Goal: Obtain resource: Download file/media

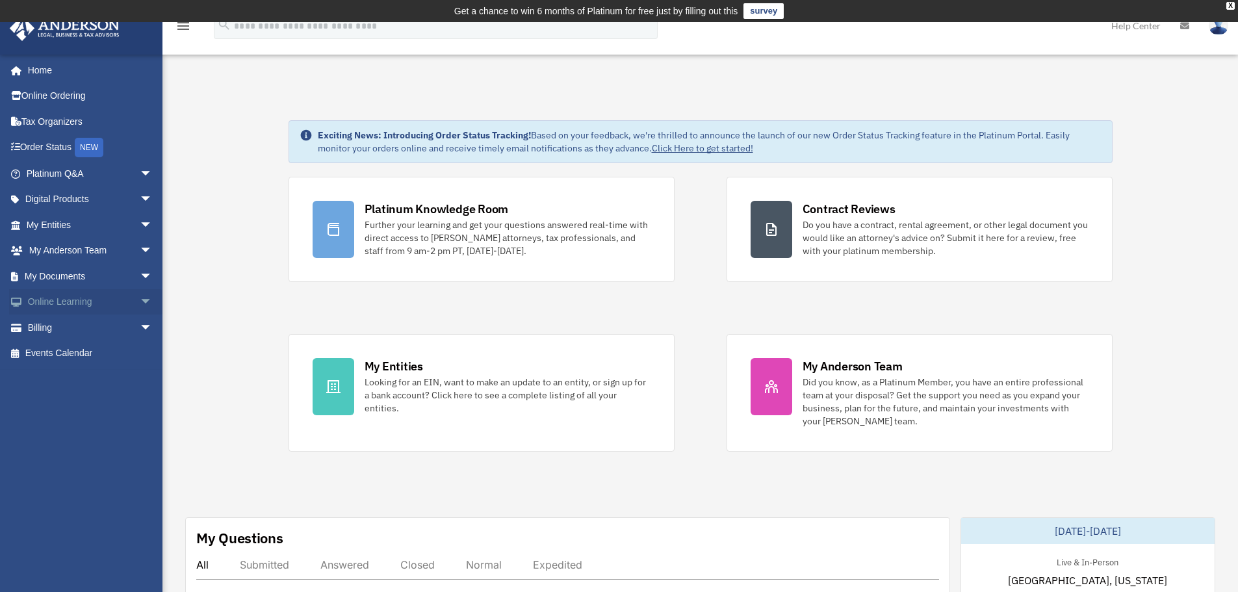
click at [140, 299] on span "arrow_drop_down" at bounding box center [153, 302] width 26 height 27
click at [140, 280] on span "arrow_drop_down" at bounding box center [153, 276] width 26 height 27
click at [78, 349] on link "Forms Library" at bounding box center [95, 353] width 154 height 26
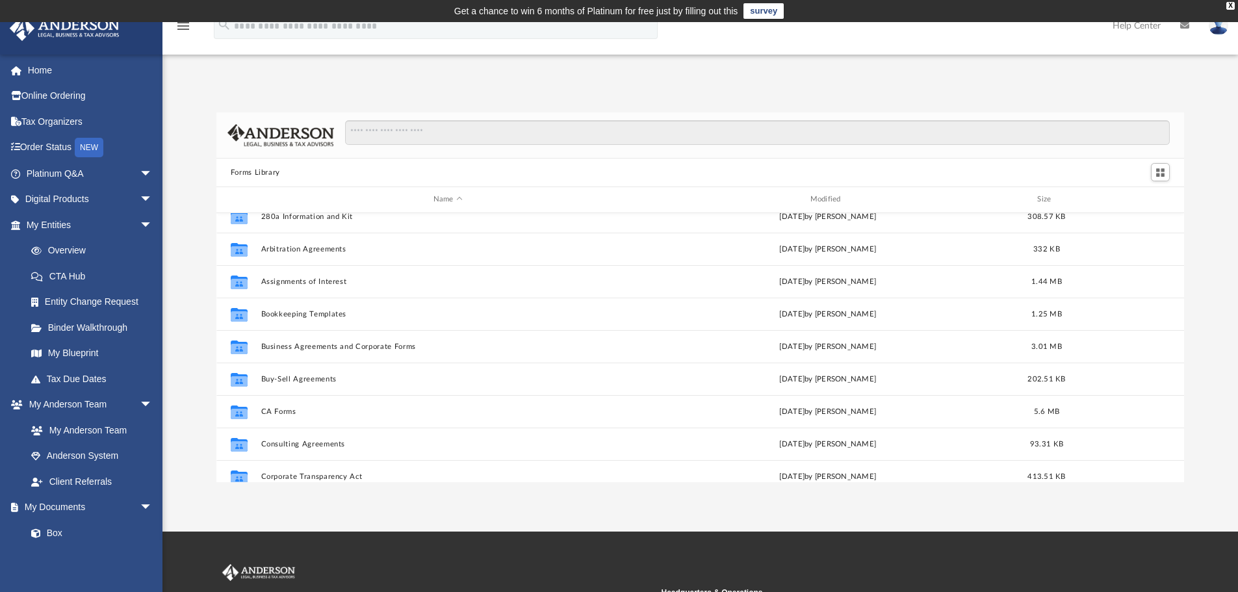
scroll to position [65, 0]
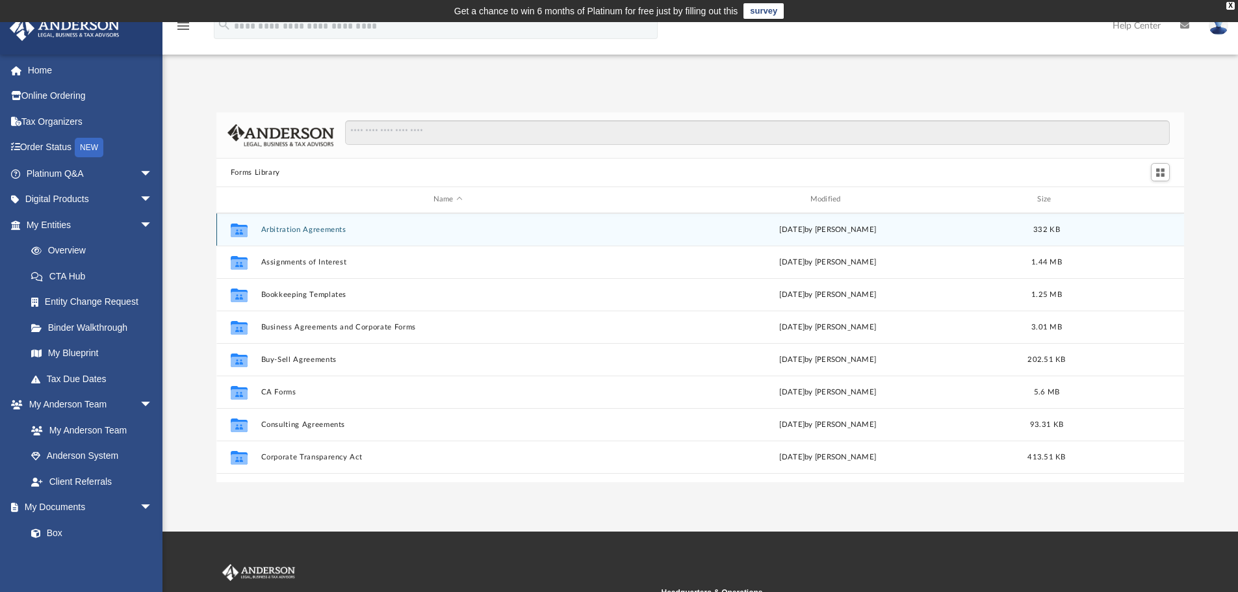
click at [246, 227] on icon "grid" at bounding box center [239, 231] width 17 height 10
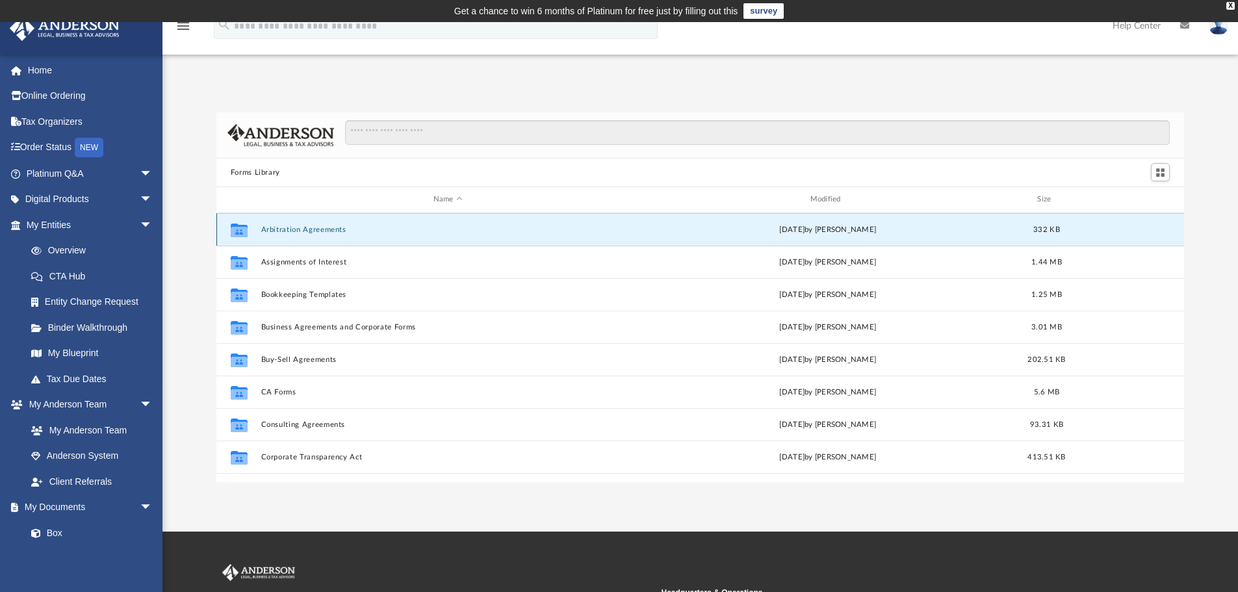
click at [275, 227] on button "Arbitration Agreements" at bounding box center [447, 229] width 374 height 8
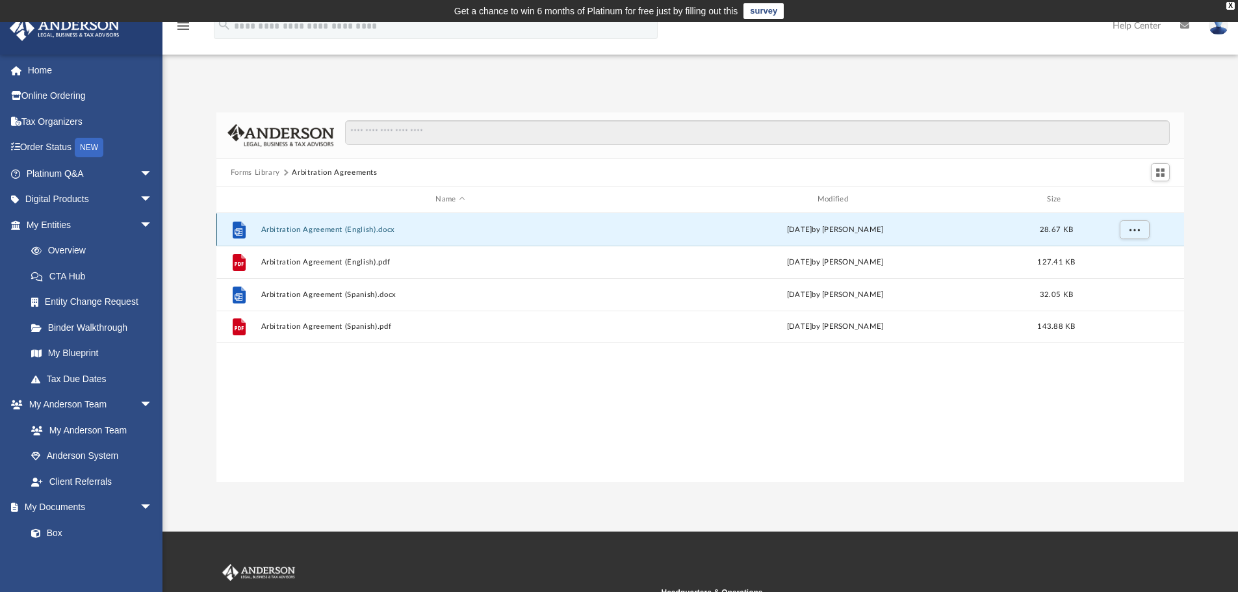
click at [273, 227] on button "Arbitration Agreement (English).docx" at bounding box center [449, 229] width 379 height 8
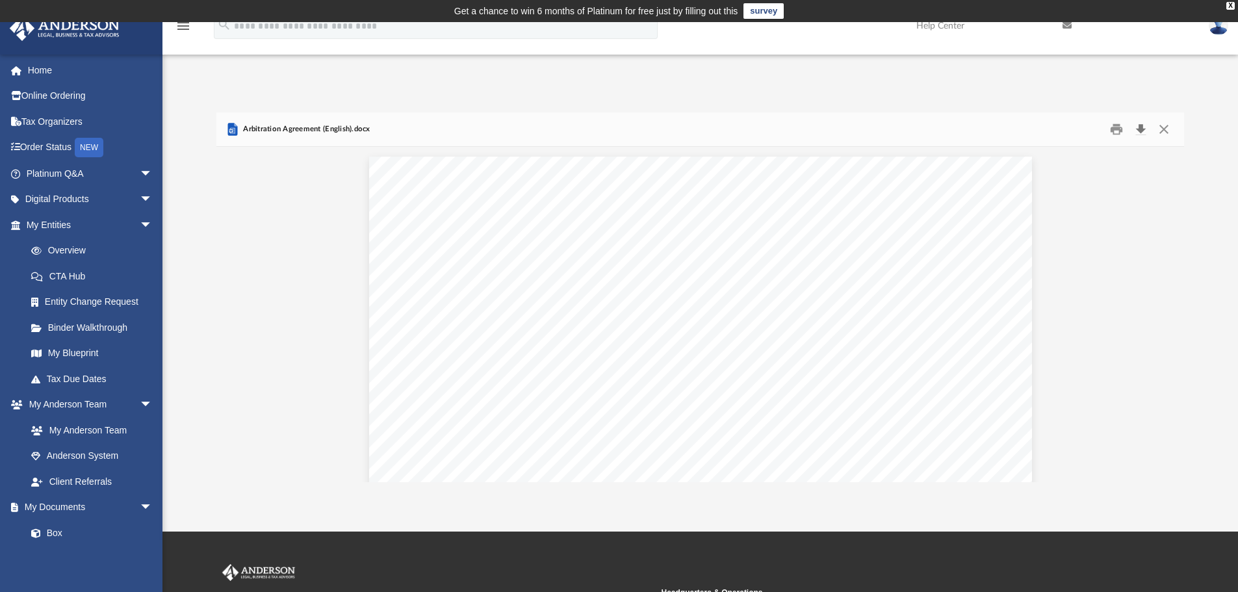
click at [1137, 129] on button "Download" at bounding box center [1139, 130] width 23 height 20
click at [1162, 126] on button "Close" at bounding box center [1163, 130] width 23 height 20
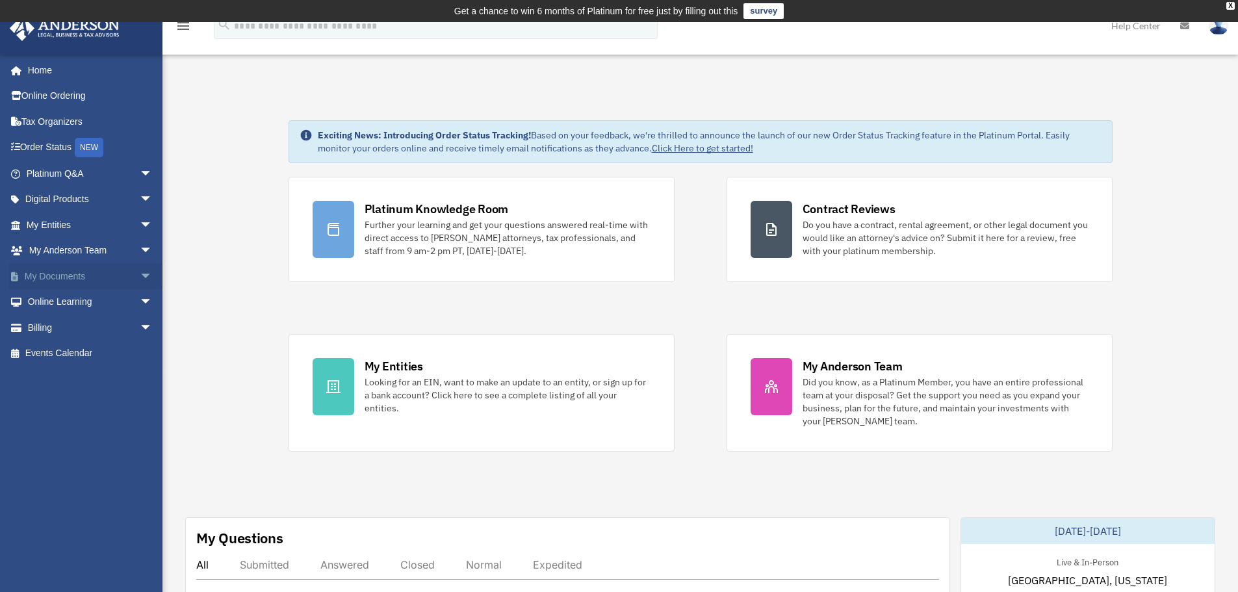
click at [140, 275] on span "arrow_drop_down" at bounding box center [153, 276] width 26 height 27
click at [73, 351] on link "Forms Library" at bounding box center [95, 353] width 154 height 26
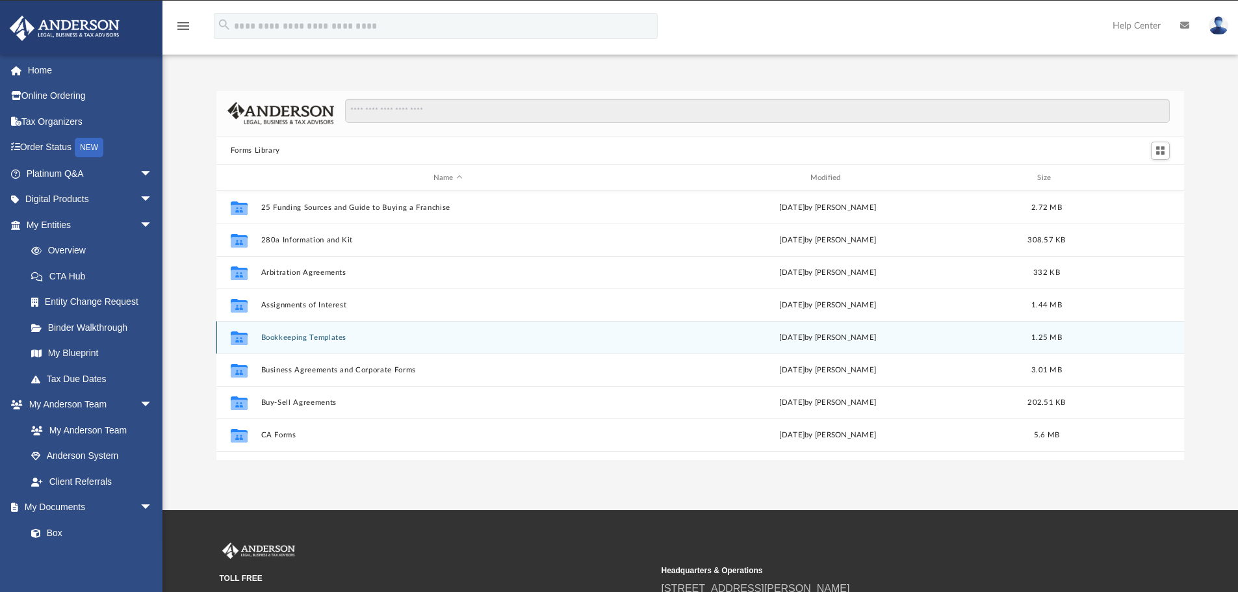
scroll to position [286, 958]
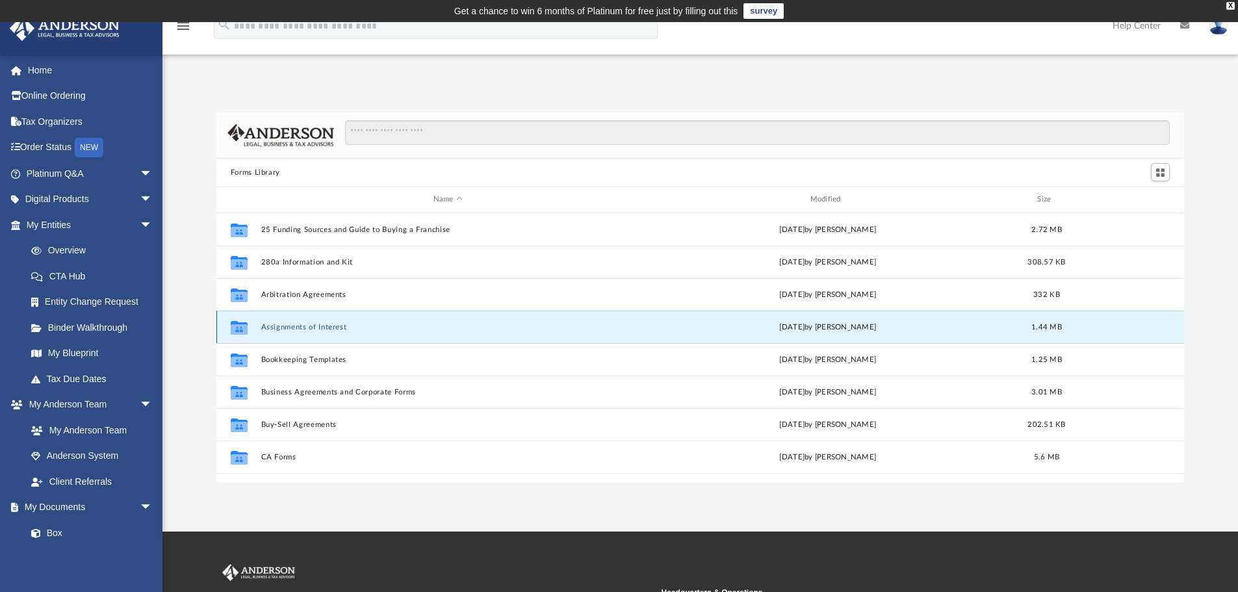
click at [273, 327] on button "Assignments of Interest" at bounding box center [447, 327] width 374 height 8
click at [268, 324] on button "Assignments of Interest" at bounding box center [447, 327] width 374 height 8
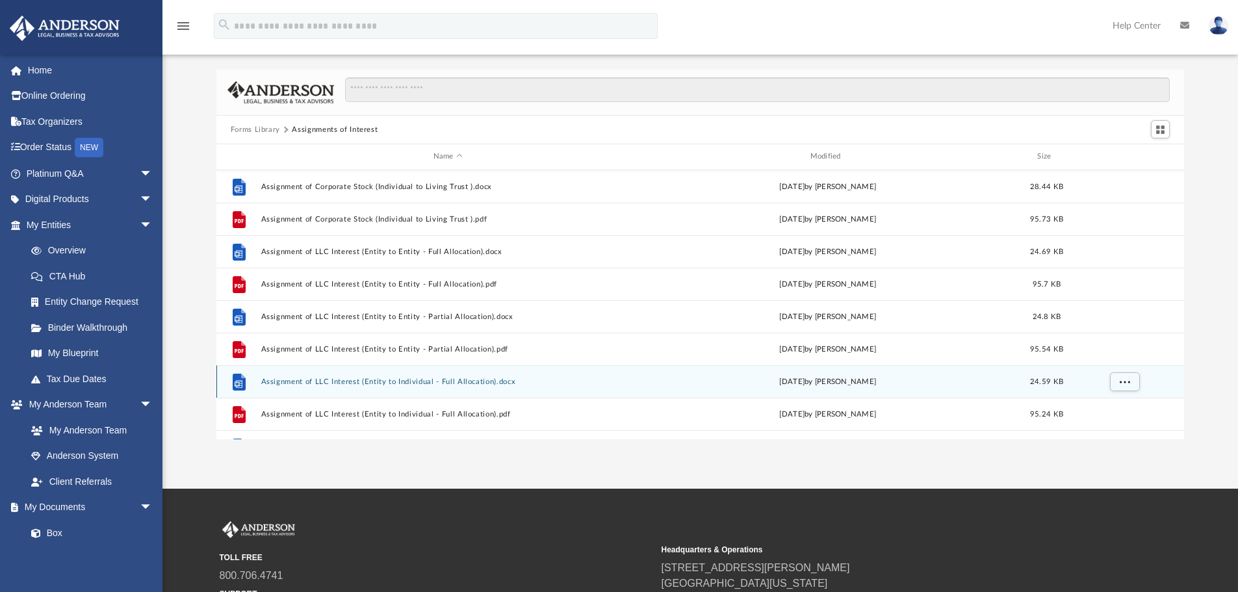
scroll to position [42, 0]
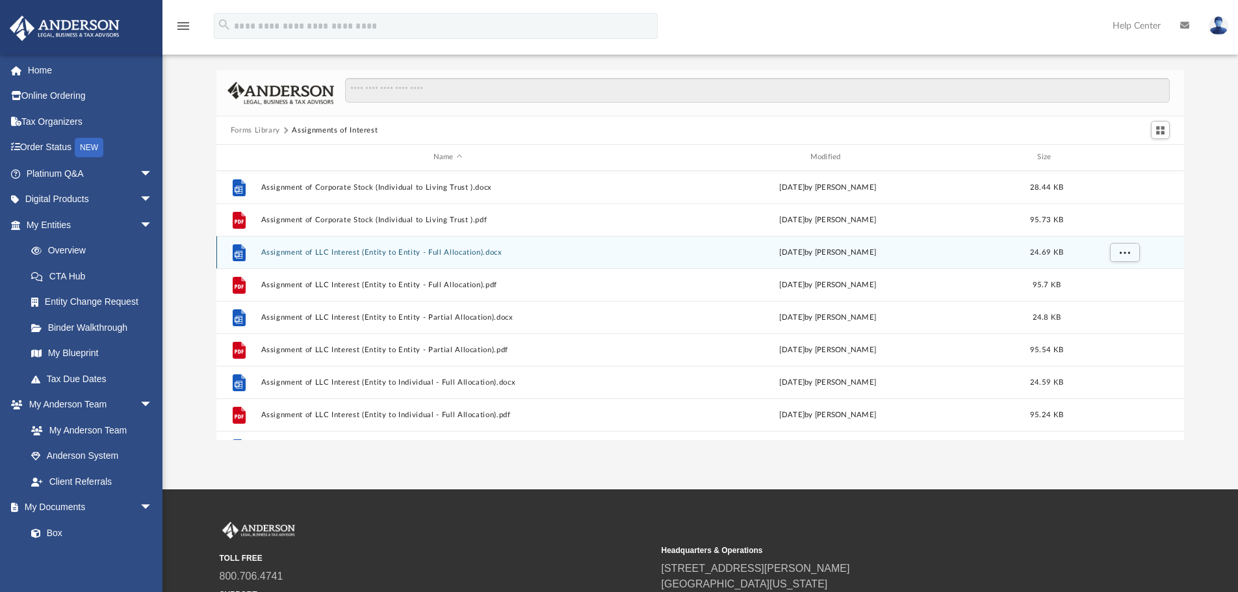
click at [286, 253] on button "Assignment of LLC Interest (Entity to Entity - Full Allocation).docx" at bounding box center [447, 252] width 374 height 8
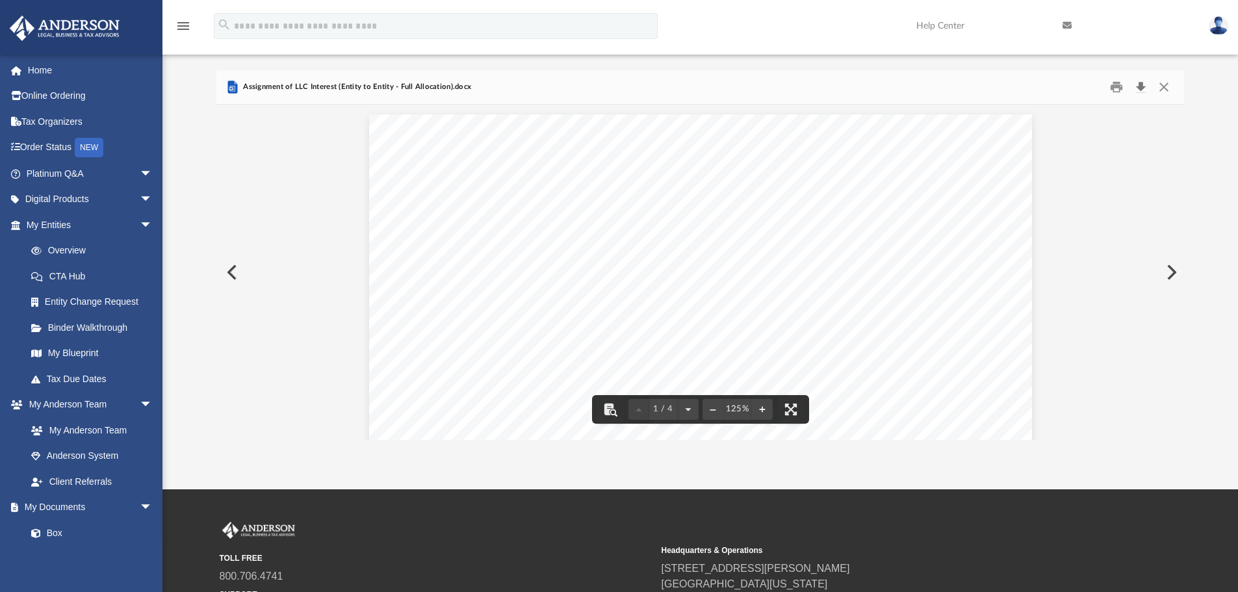
click at [1143, 88] on button "Download" at bounding box center [1139, 87] width 23 height 20
drag, startPoint x: 1161, startPoint y: 86, endPoint x: 1152, endPoint y: 86, distance: 8.4
click at [1161, 86] on button "Close" at bounding box center [1163, 87] width 23 height 20
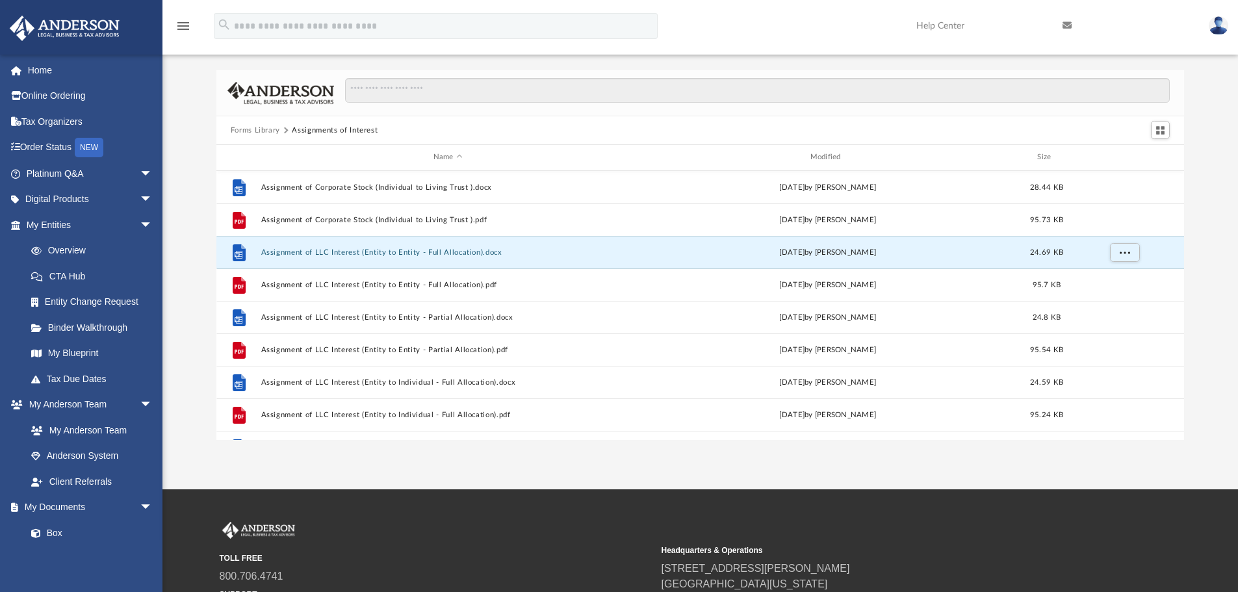
click at [258, 131] on button "Forms Library" at bounding box center [255, 131] width 49 height 12
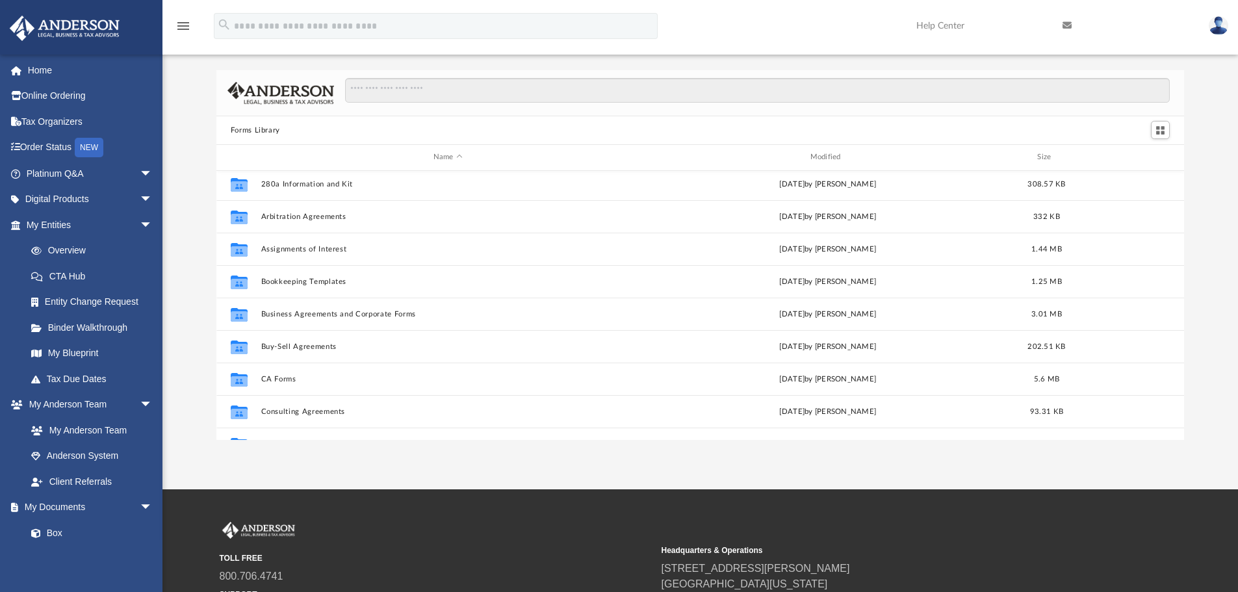
scroll to position [65, 0]
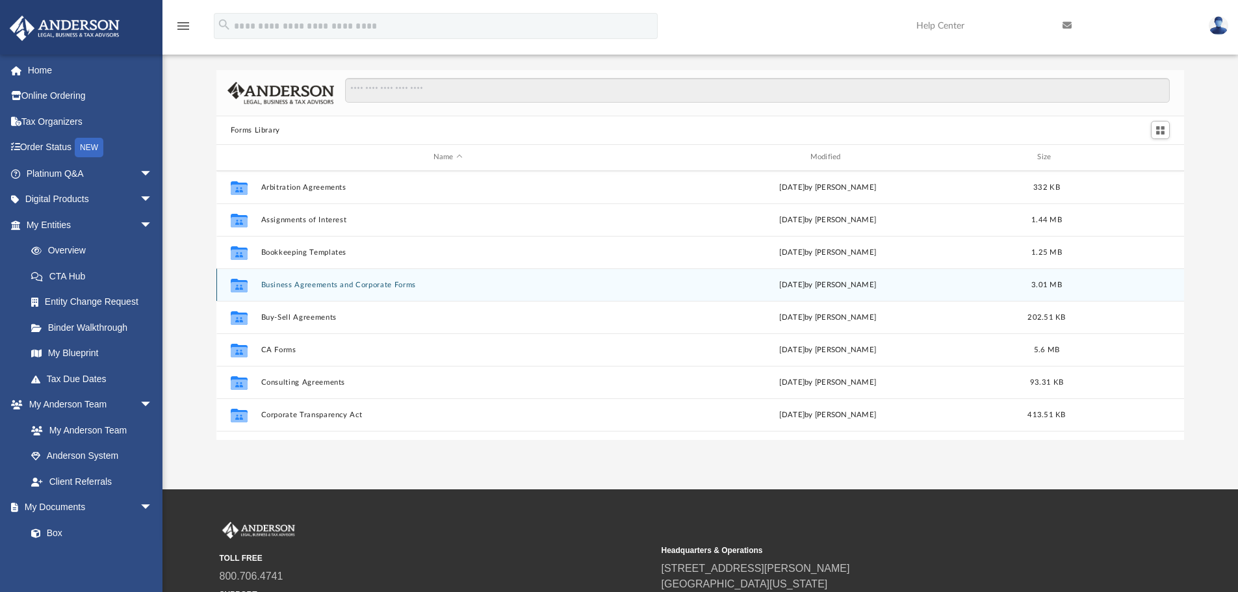
click at [291, 286] on button "Business Agreements and Corporate Forms" at bounding box center [447, 285] width 374 height 8
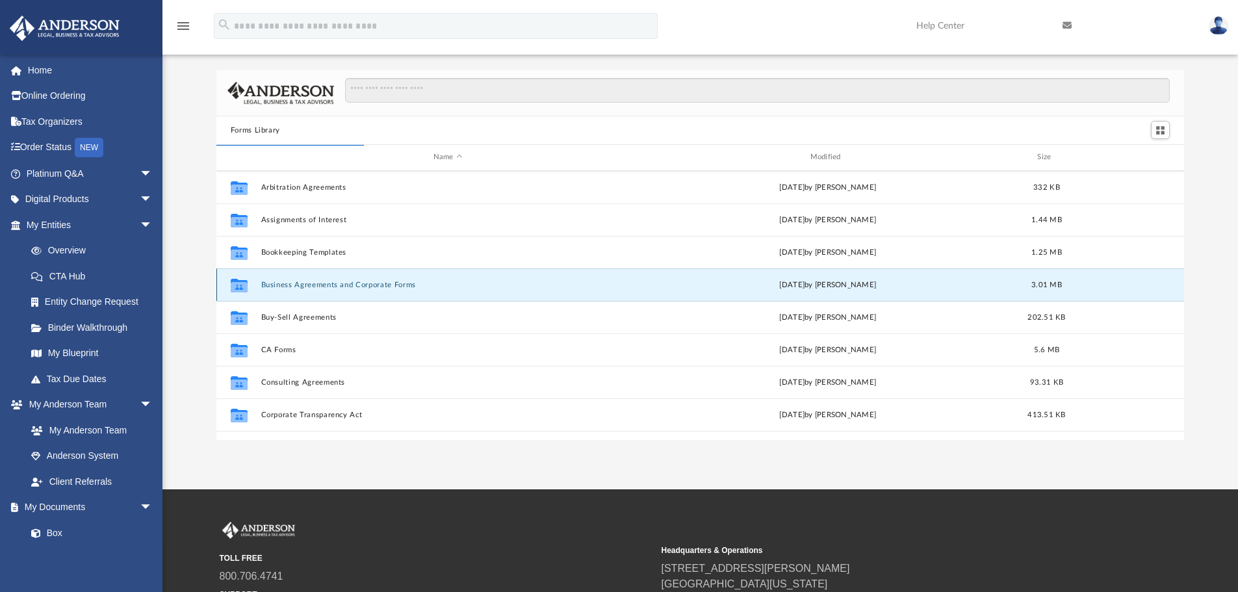
click at [270, 283] on button "Business Agreements and Corporate Forms" at bounding box center [447, 285] width 374 height 8
click at [236, 284] on icon "grid" at bounding box center [239, 286] width 17 height 10
click at [278, 283] on button "Business Agreements and Corporate Forms" at bounding box center [447, 285] width 374 height 8
click at [275, 282] on button "Business Agreements and Corporate Forms" at bounding box center [447, 285] width 374 height 8
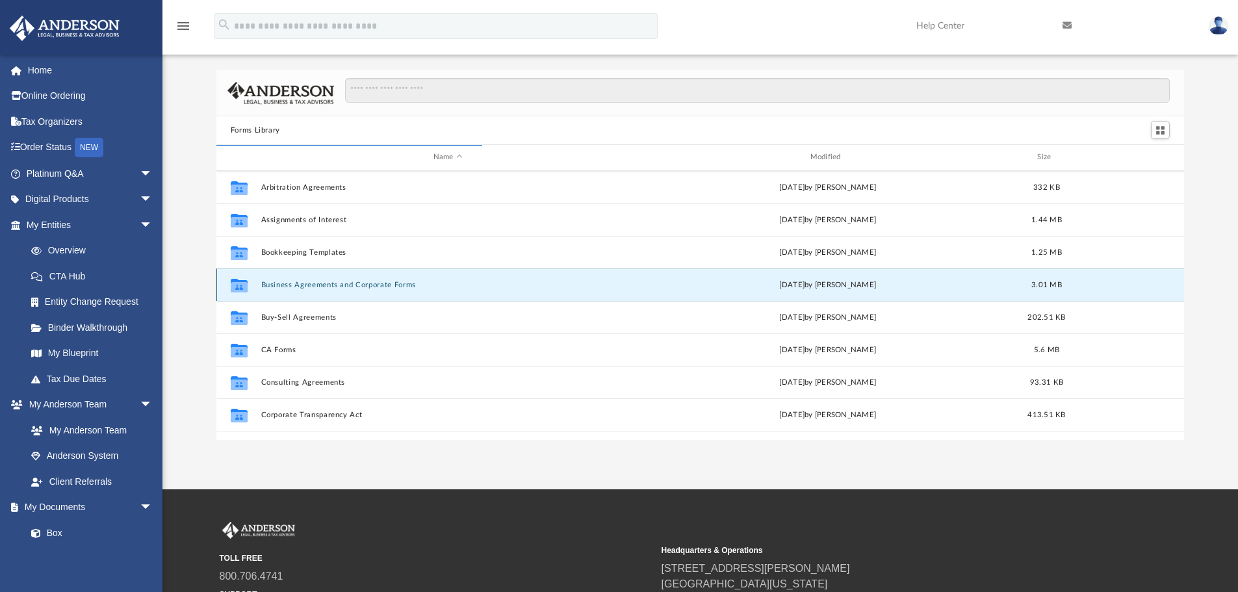
click at [275, 282] on button "Business Agreements and Corporate Forms" at bounding box center [447, 285] width 374 height 8
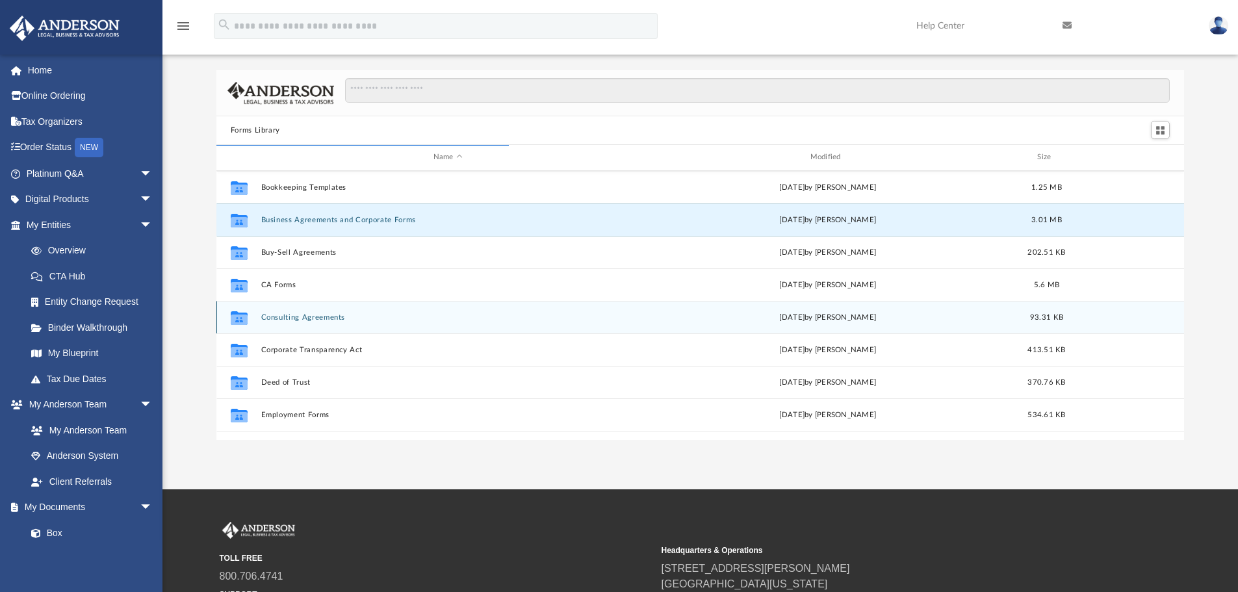
scroll to position [195, 0]
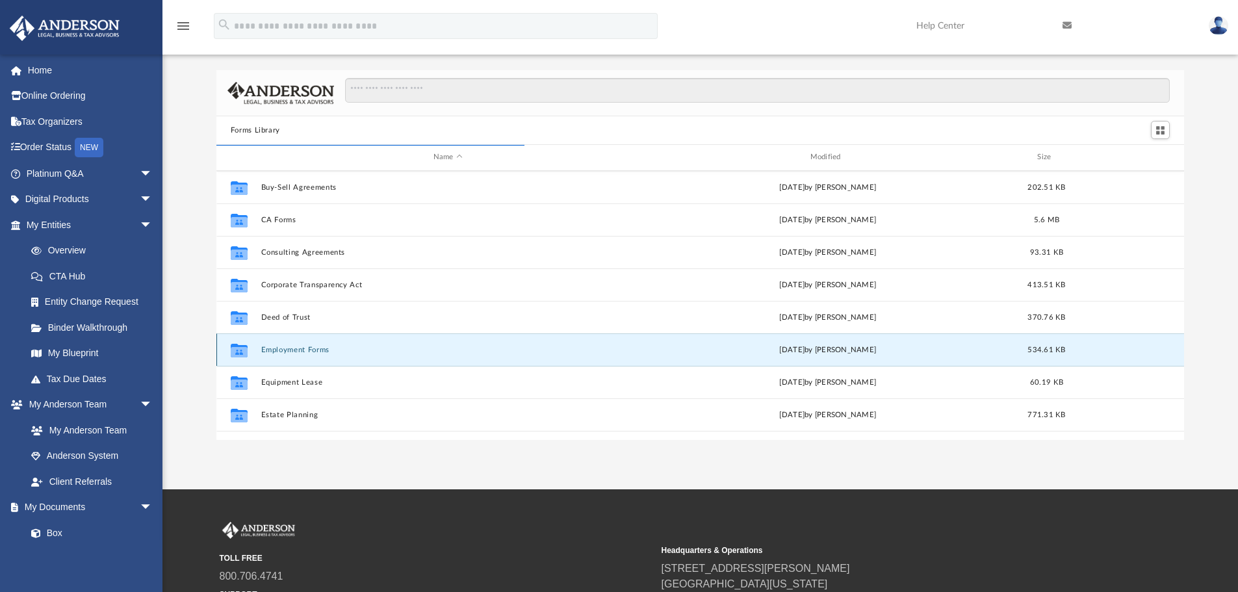
click at [275, 348] on button "Employment Forms" at bounding box center [447, 350] width 374 height 8
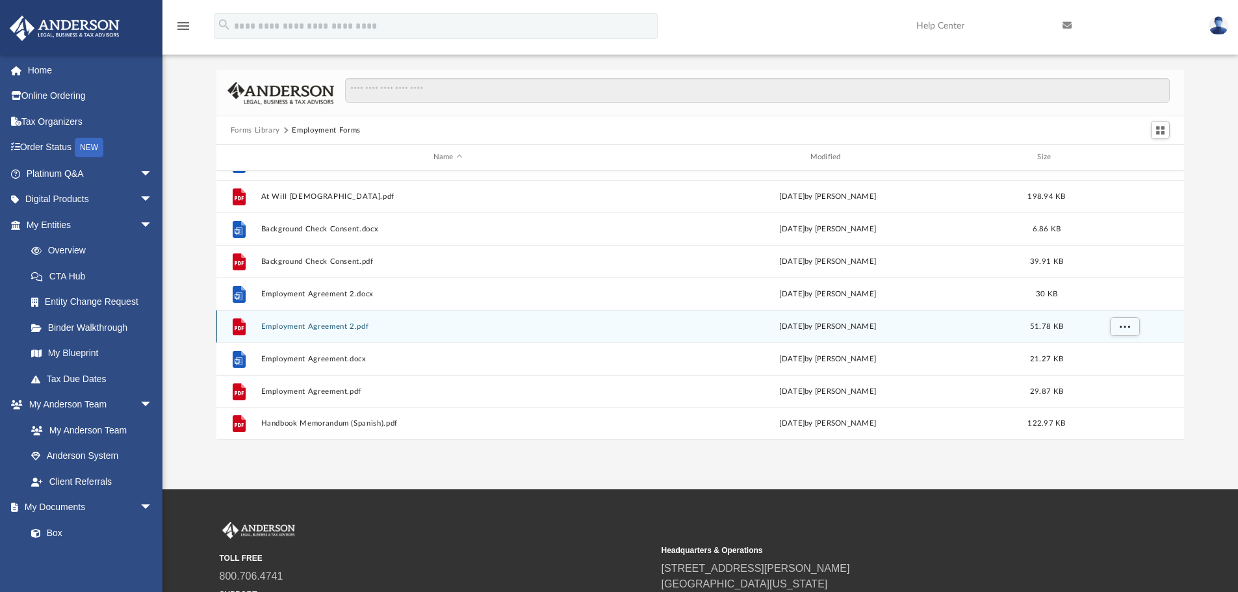
scroll to position [0, 0]
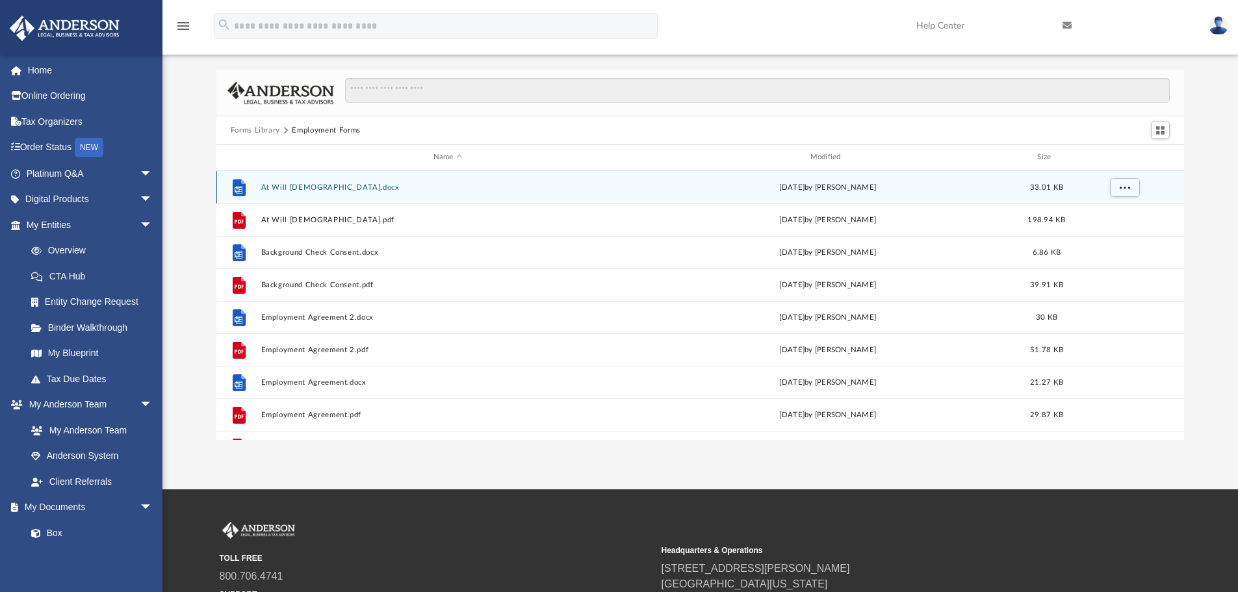
click at [314, 188] on button "At Will Employment Contract.docx" at bounding box center [447, 187] width 374 height 8
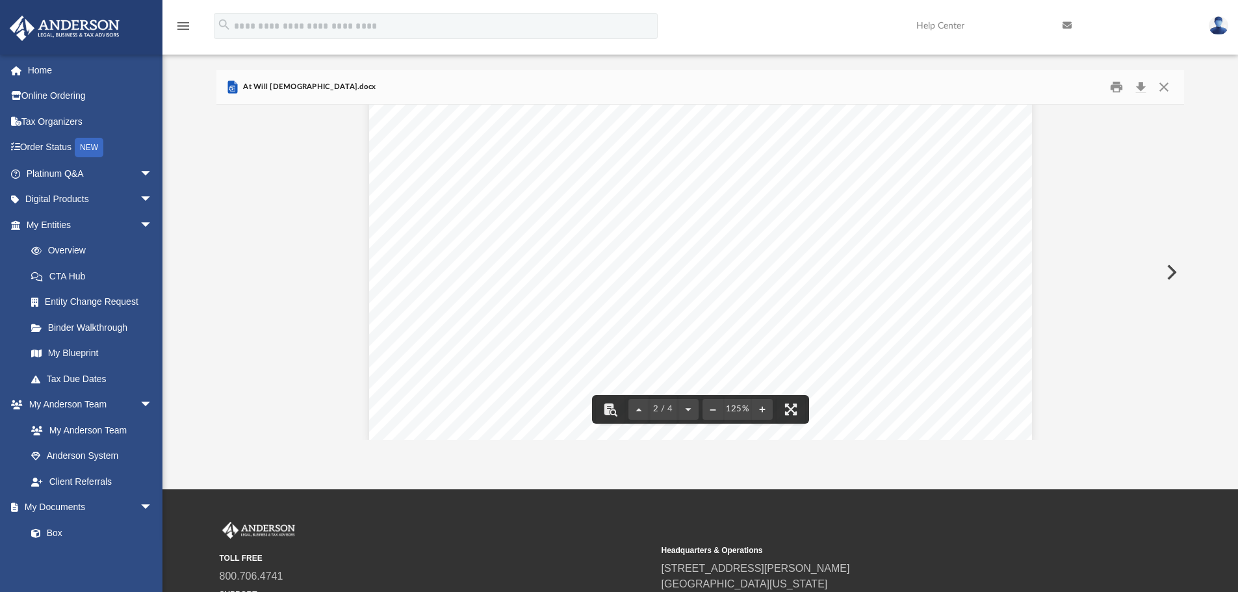
scroll to position [1429, 0]
click at [1138, 85] on button "Download" at bounding box center [1139, 87] width 23 height 20
click at [1096, 157] on div "Page 1 of 4 At - Will Employment Agreement — Instructions The attached At - Wil…" at bounding box center [700, 429] width 968 height 3508
click at [1168, 86] on button "Close" at bounding box center [1163, 87] width 23 height 20
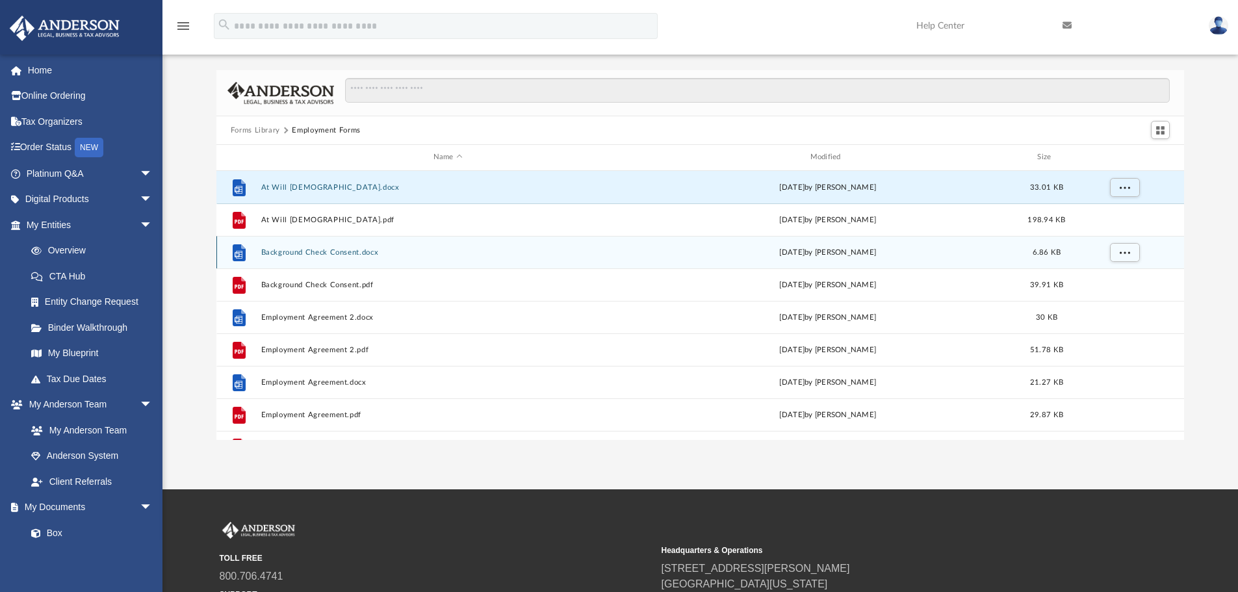
click at [308, 248] on button "Background Check Consent.docx" at bounding box center [447, 252] width 374 height 8
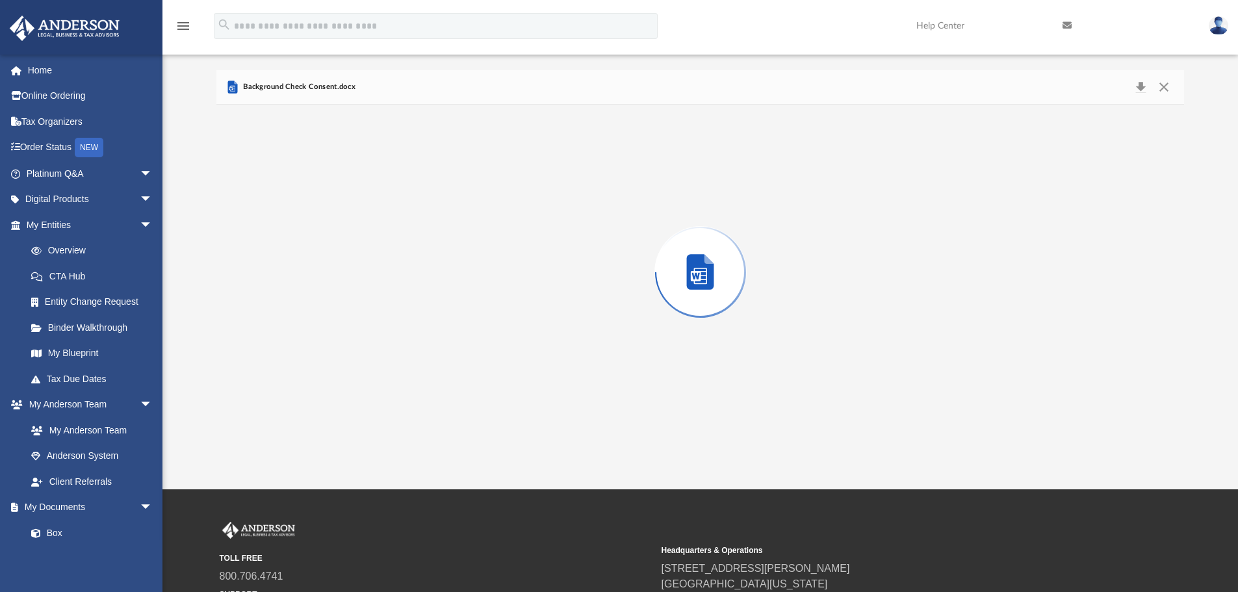
click at [308, 248] on div "Preview" at bounding box center [700, 272] width 968 height 335
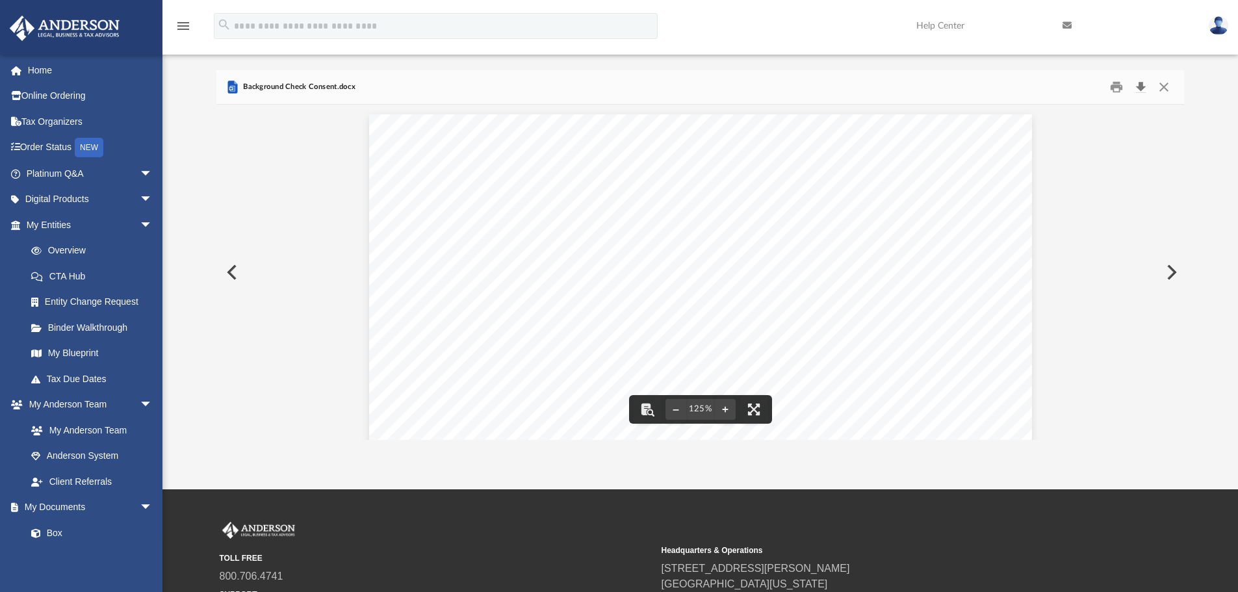
click at [1137, 88] on button "Download" at bounding box center [1139, 87] width 23 height 20
drag, startPoint x: 1039, startPoint y: 208, endPoint x: 1052, endPoint y: 170, distance: 39.6
click at [1039, 208] on div "CONSENT TO BACKGROUND AND REFERENCE CHECK In consideration of solicitation of m…" at bounding box center [700, 543] width 968 height 877
click at [1159, 89] on button "Close" at bounding box center [1163, 87] width 23 height 20
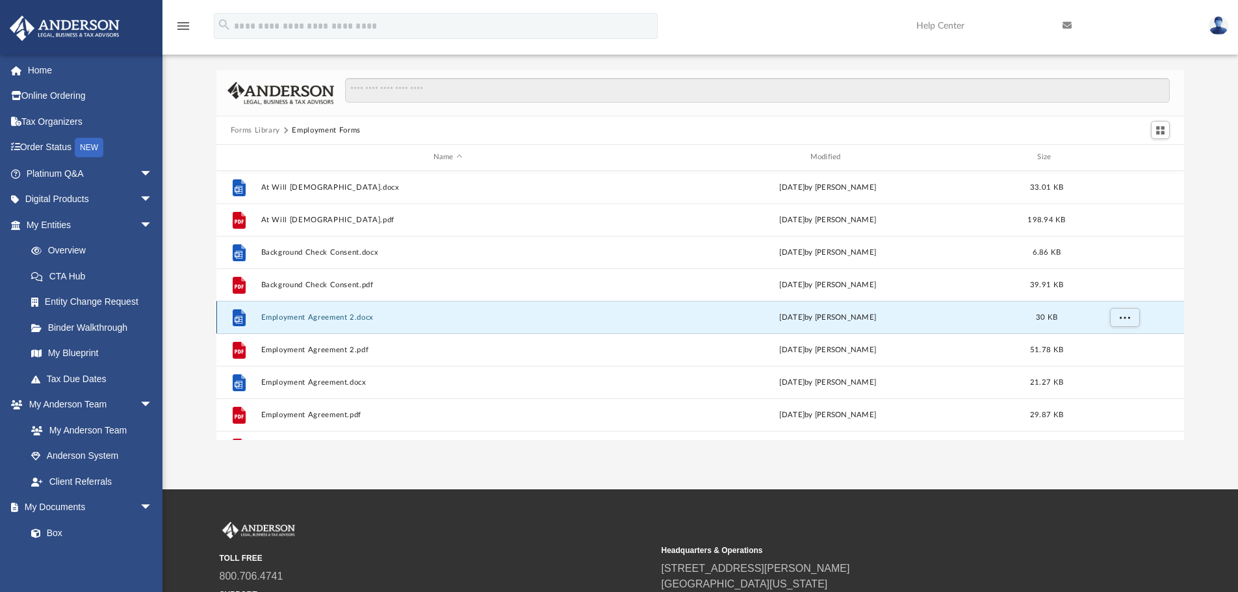
click at [294, 319] on button "Employment Agreement 2.docx" at bounding box center [447, 317] width 374 height 8
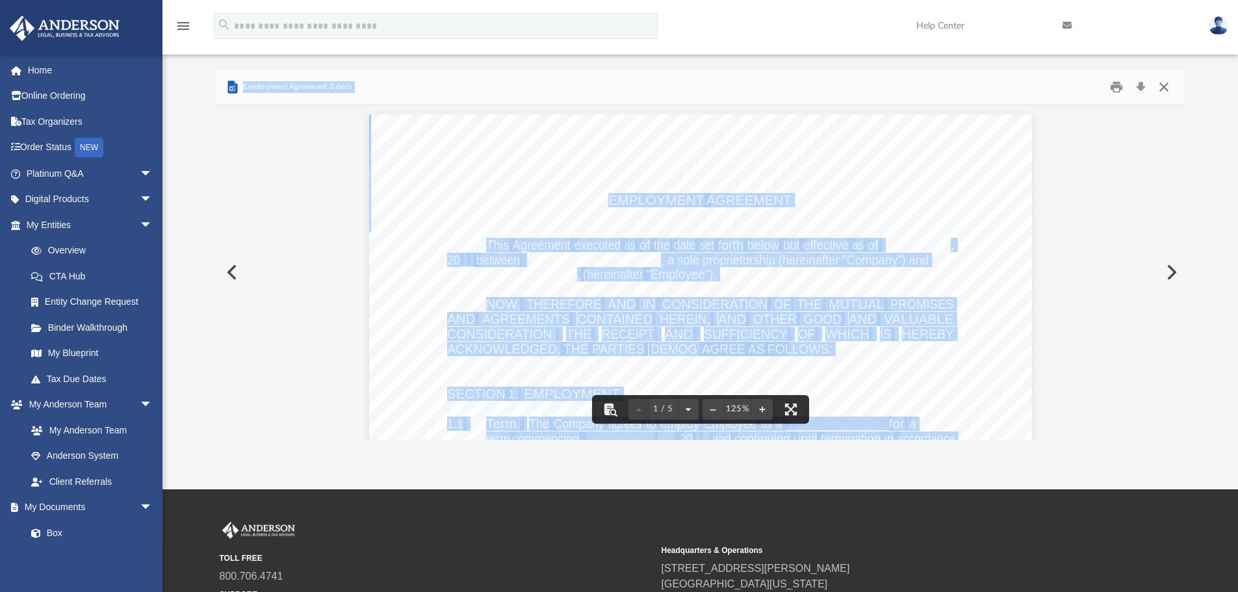
click at [1163, 88] on button "Close" at bounding box center [1163, 87] width 23 height 20
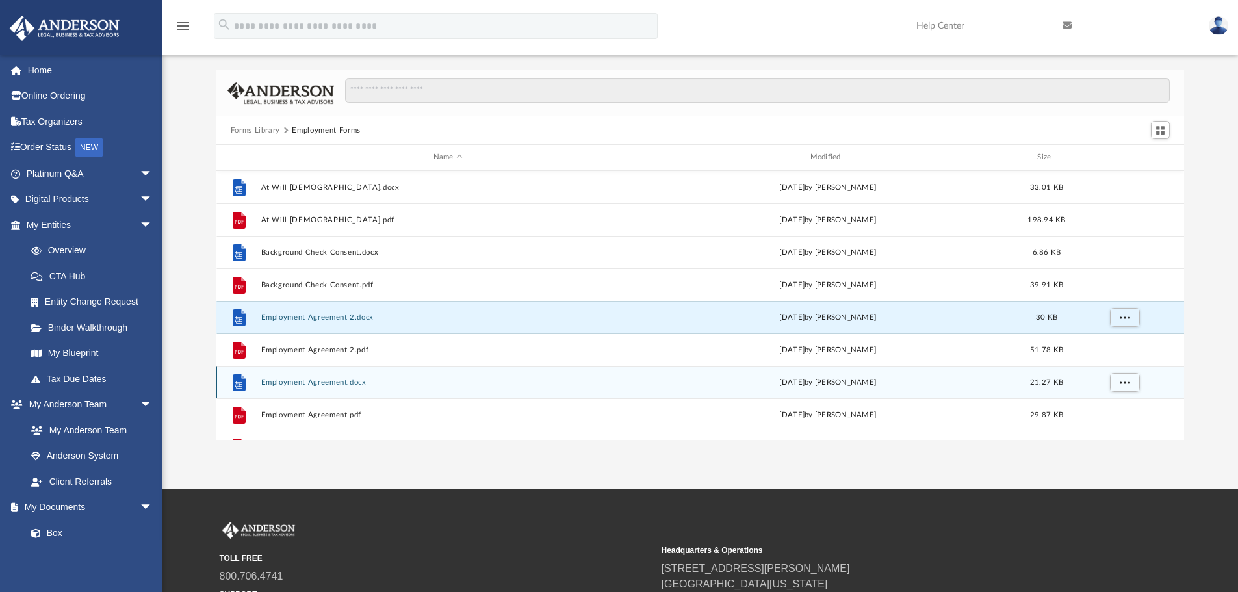
click at [286, 383] on button "Employment Agreement.docx" at bounding box center [447, 382] width 374 height 8
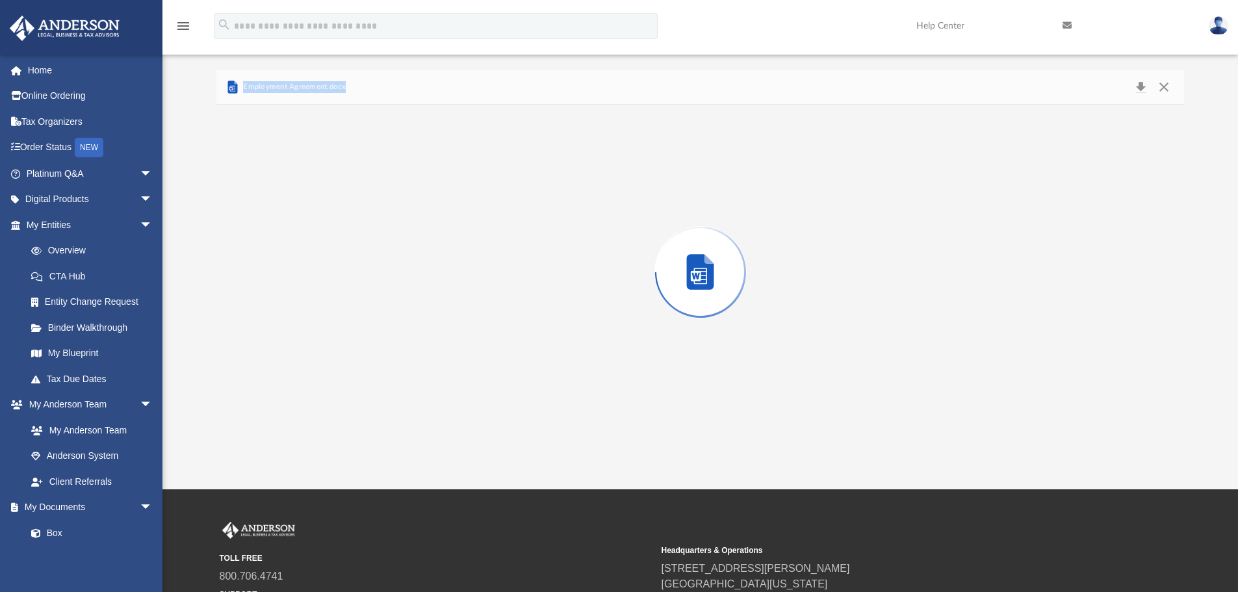
click at [286, 383] on div "Preview" at bounding box center [700, 272] width 968 height 335
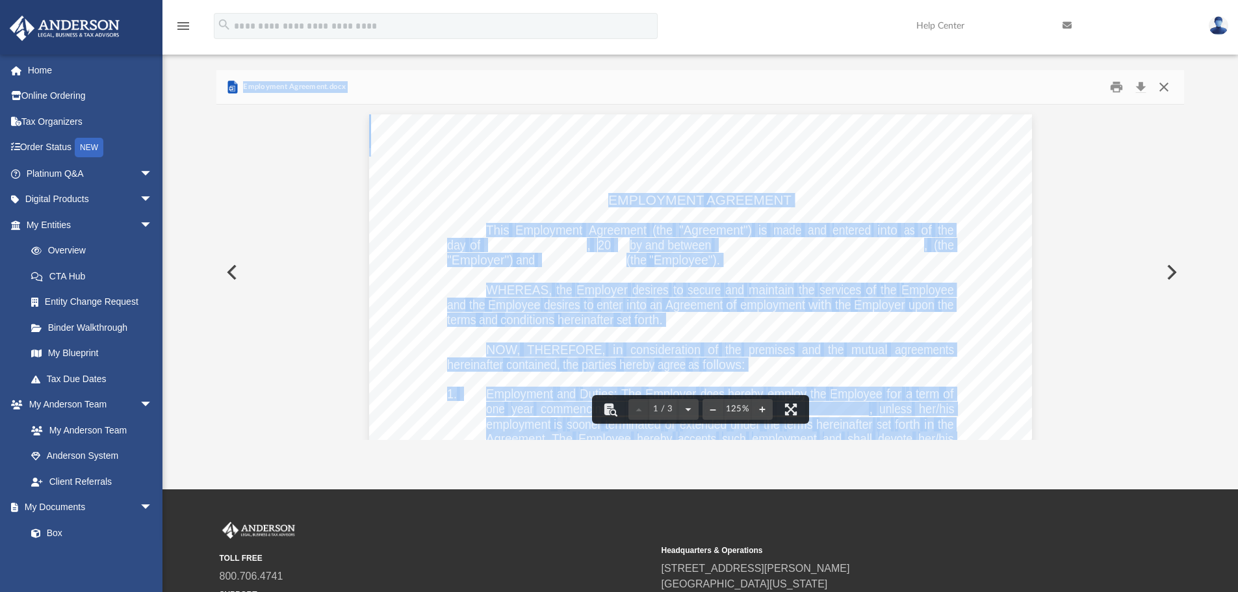
click at [1163, 91] on button "Close" at bounding box center [1163, 87] width 23 height 20
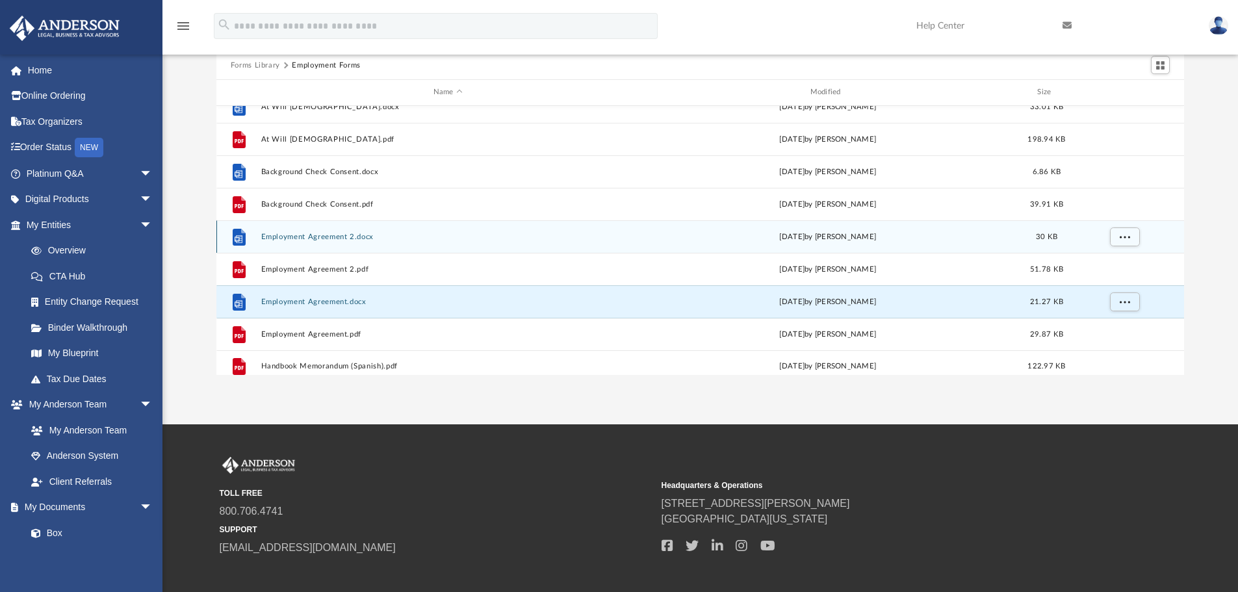
scroll to position [23, 0]
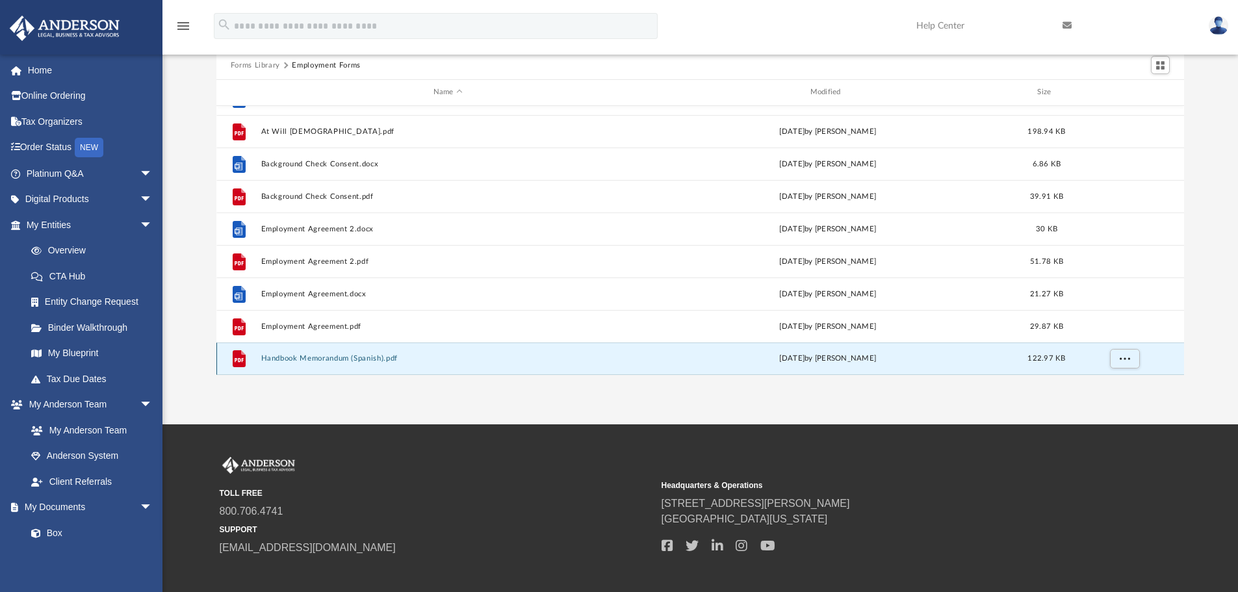
click at [311, 357] on button "Handbook Memorandum (Spanish).pdf" at bounding box center [447, 358] width 374 height 8
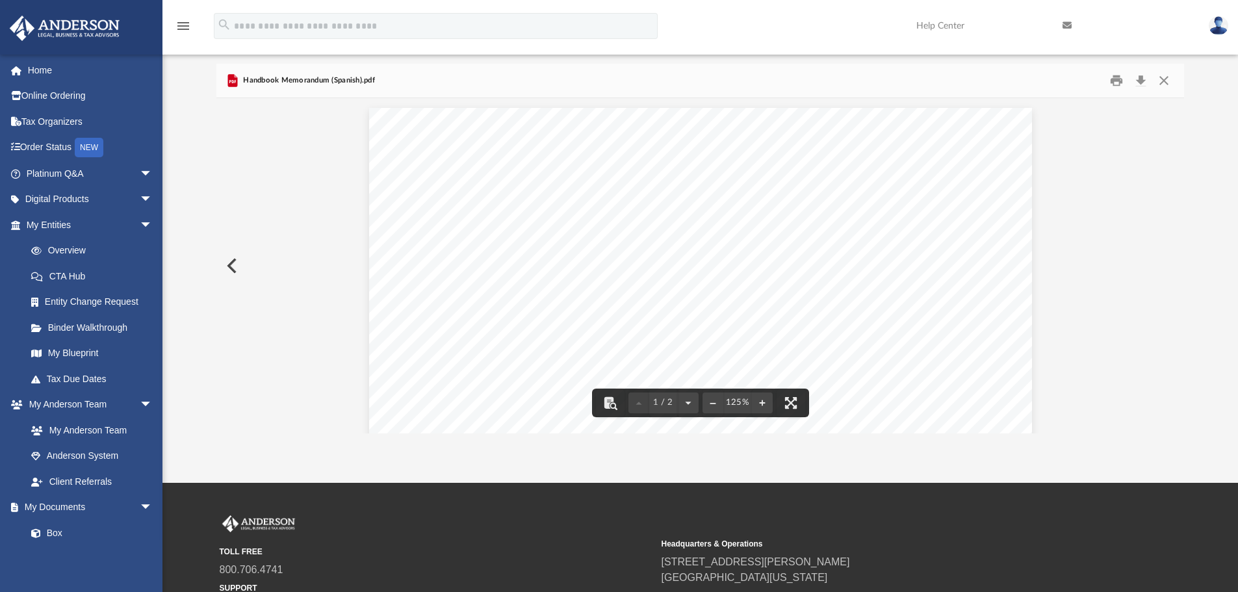
scroll to position [0, 0]
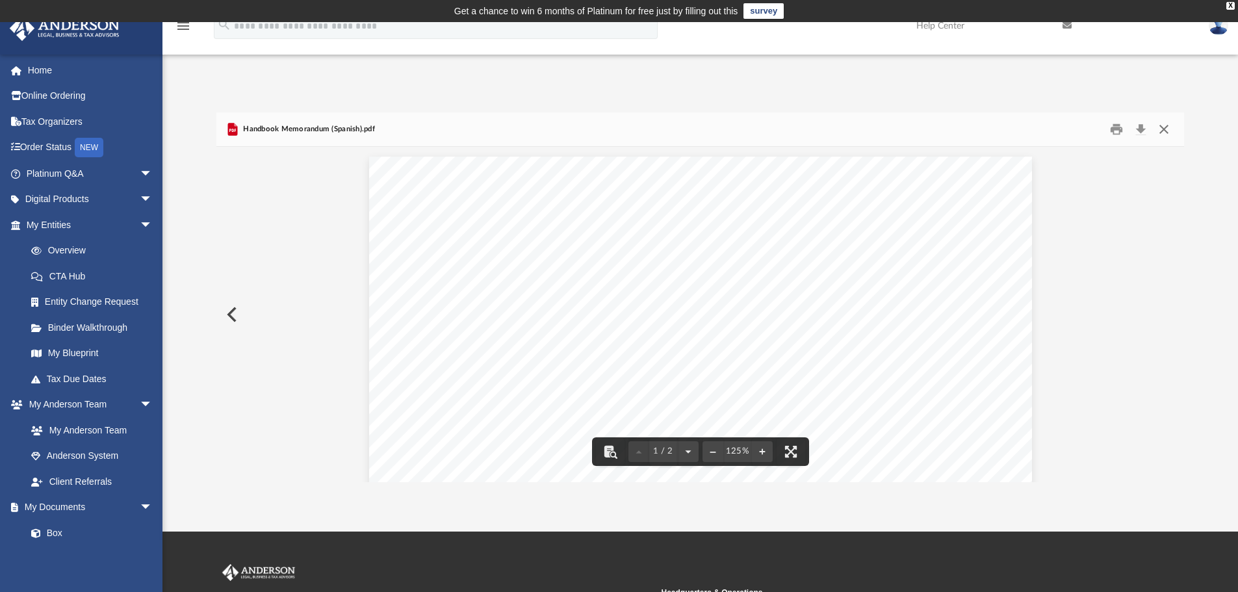
click at [1163, 131] on button "Close" at bounding box center [1163, 130] width 23 height 20
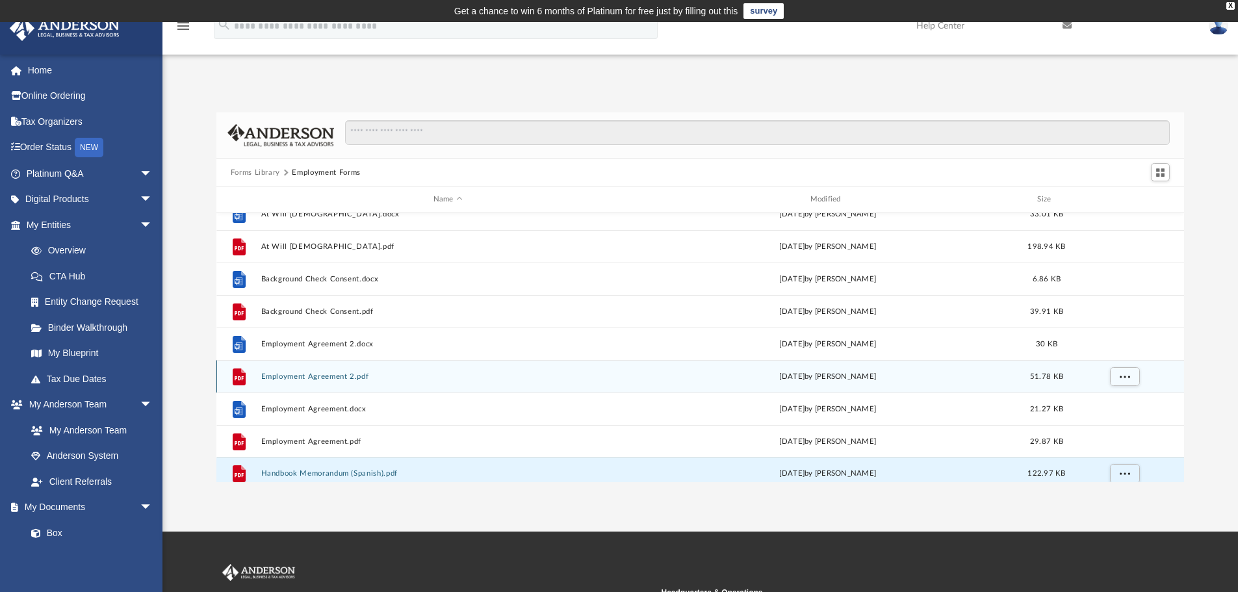
scroll to position [23, 0]
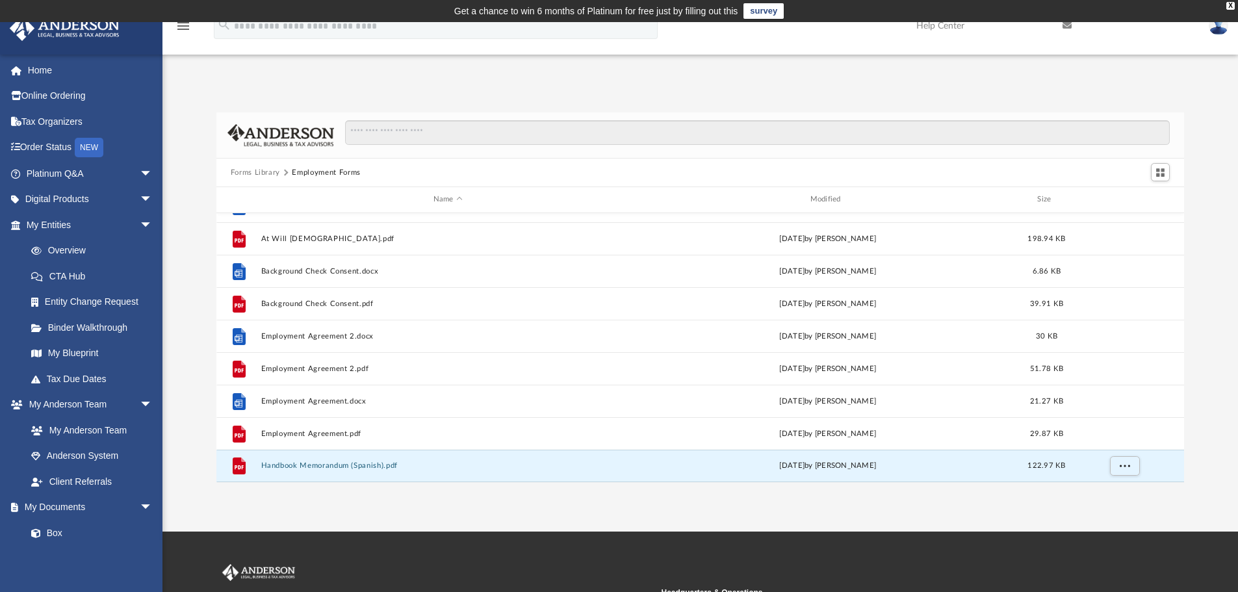
click at [253, 172] on button "Forms Library" at bounding box center [255, 173] width 49 height 12
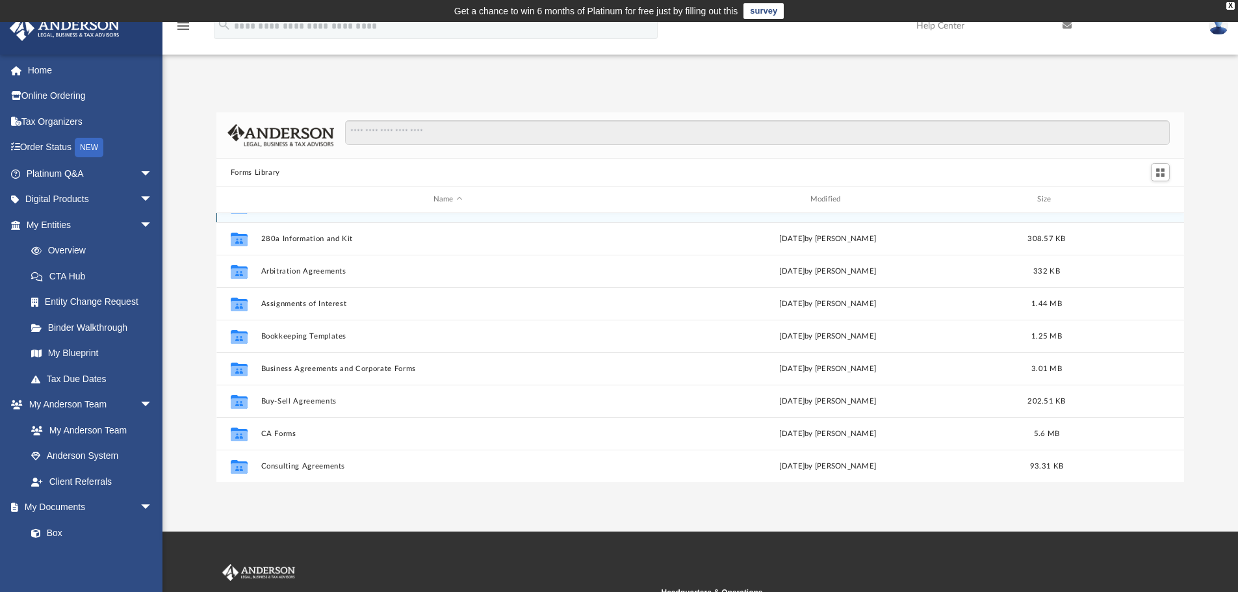
scroll to position [0, 0]
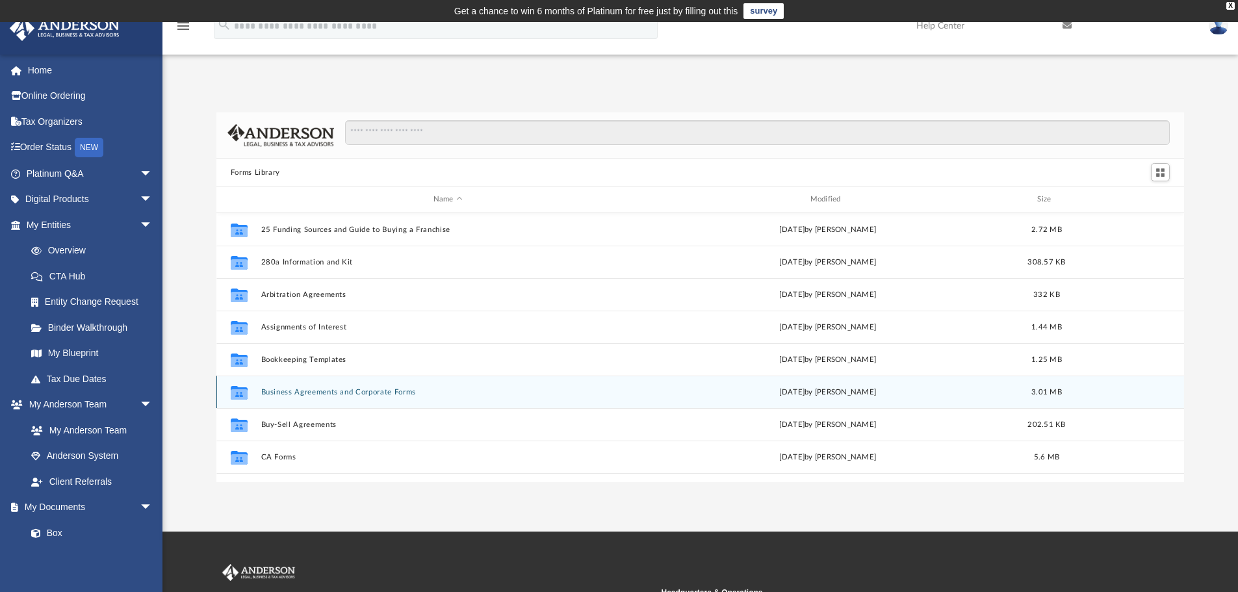
click at [266, 391] on button "Business Agreements and Corporate Forms" at bounding box center [447, 392] width 374 height 8
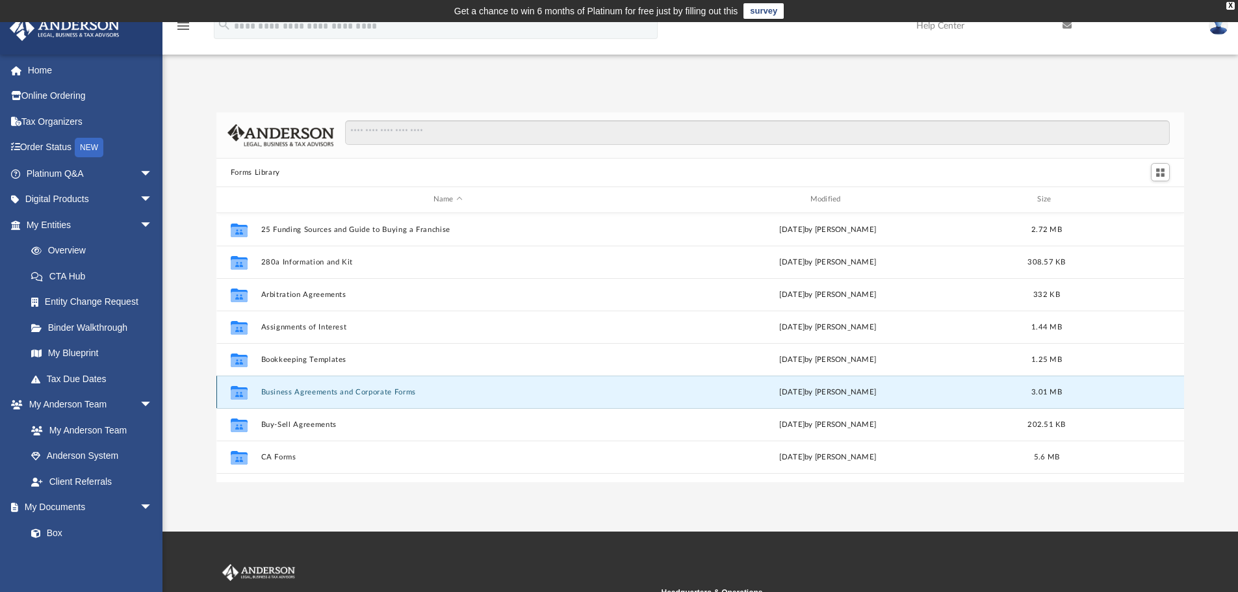
click at [266, 391] on button "Business Agreements and Corporate Forms" at bounding box center [447, 392] width 374 height 8
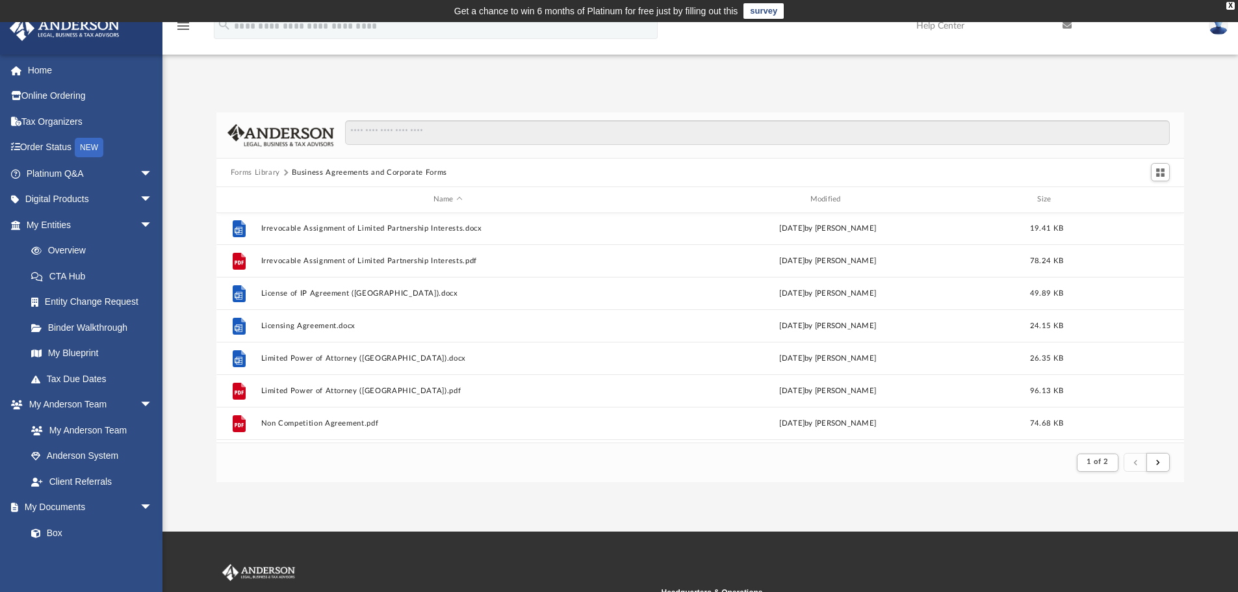
scroll to position [1039, 0]
click at [262, 170] on button "Forms Library" at bounding box center [255, 173] width 49 height 12
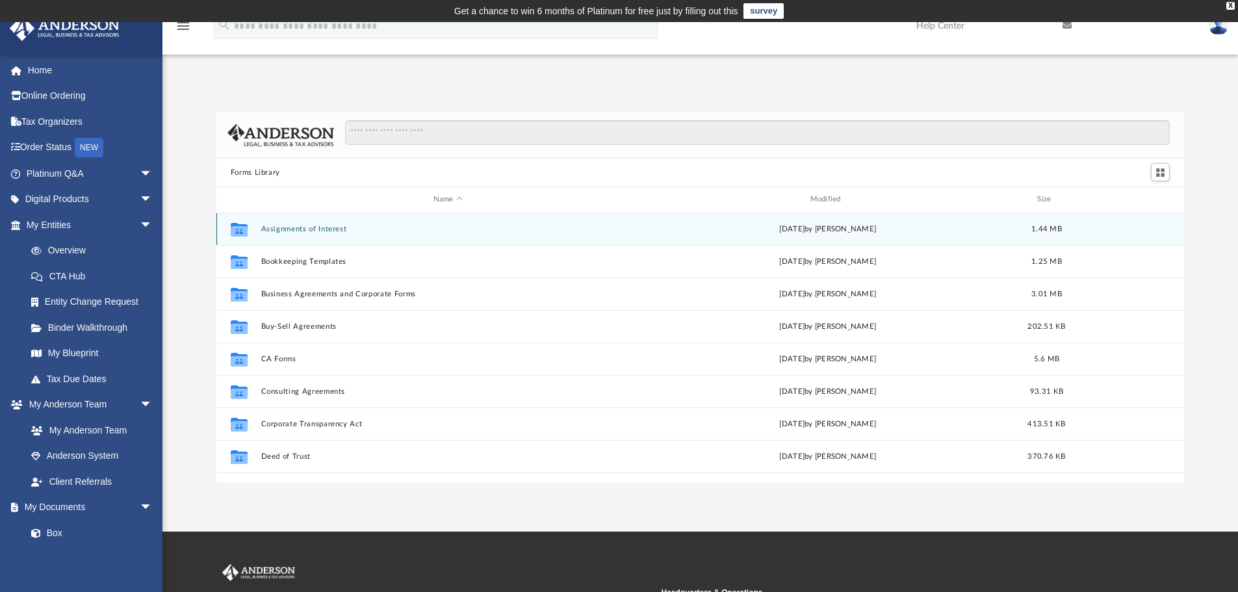
scroll to position [130, 0]
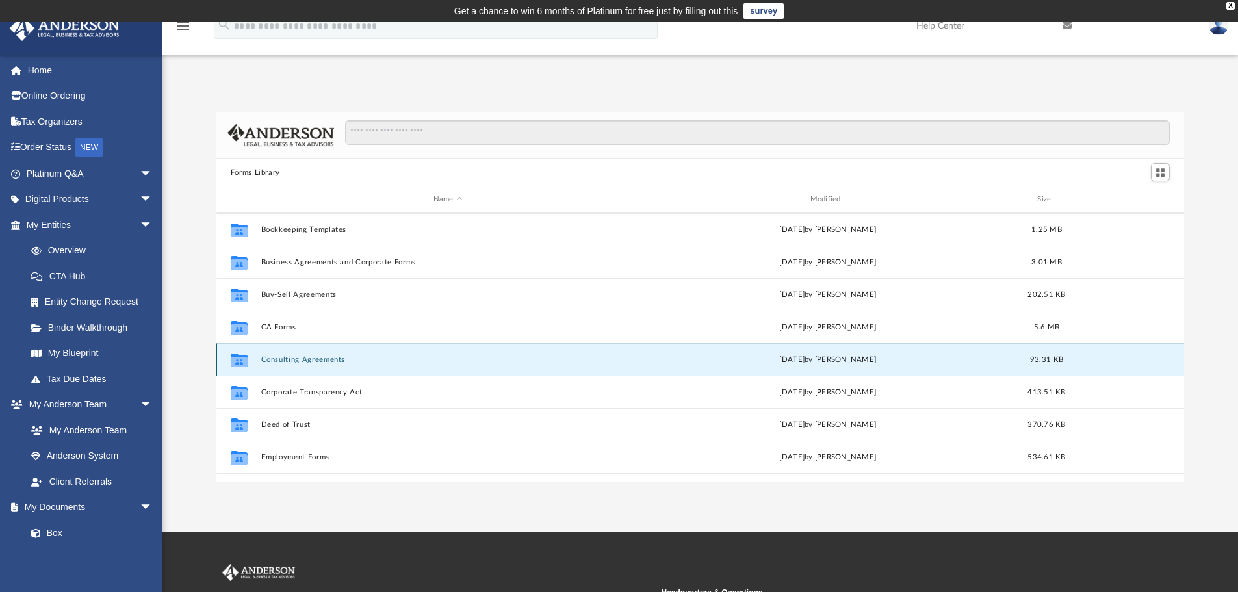
click at [284, 360] on button "Consulting Agreements" at bounding box center [447, 359] width 374 height 8
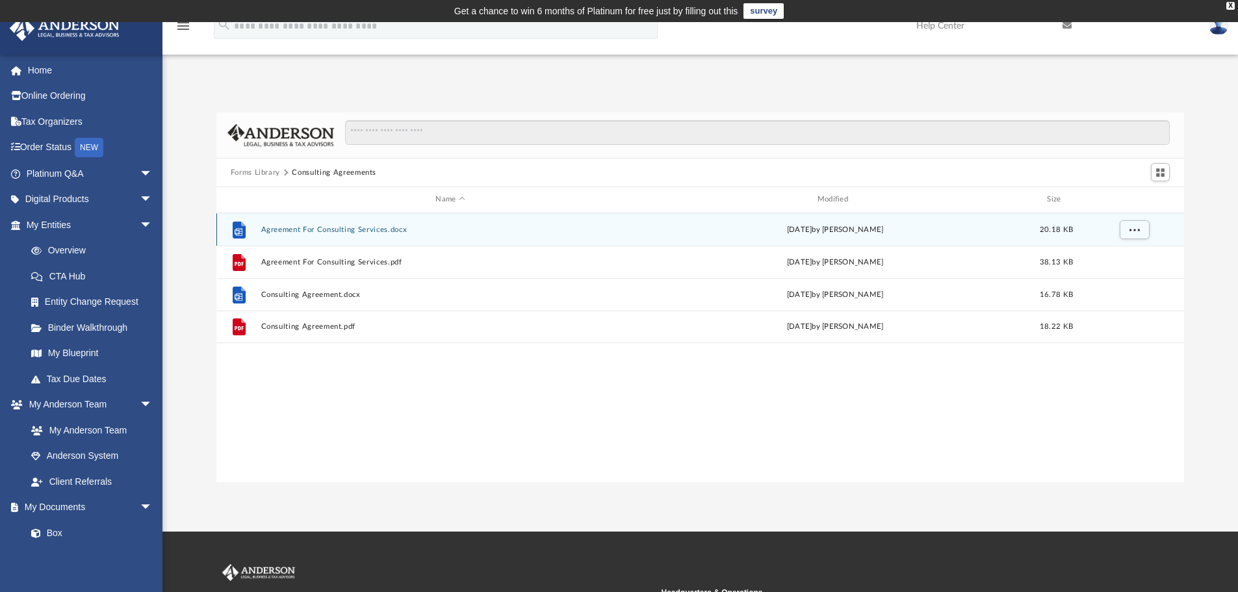
click at [340, 232] on button "Agreement For Consulting Services.docx" at bounding box center [449, 229] width 379 height 8
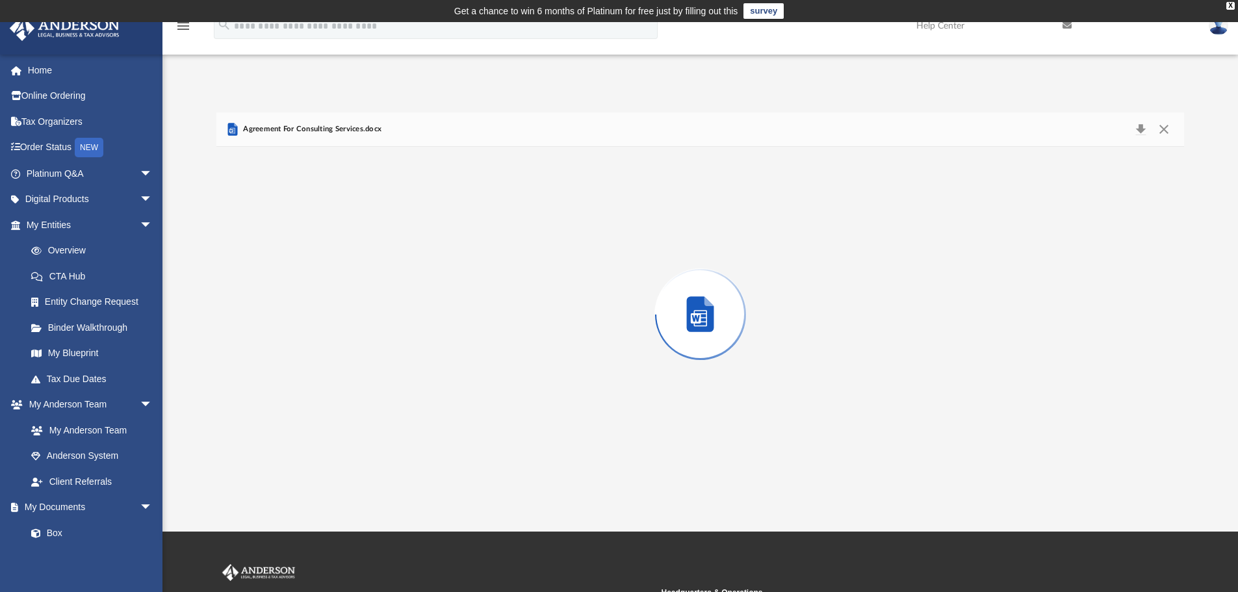
click at [340, 232] on div "Preview" at bounding box center [700, 314] width 968 height 335
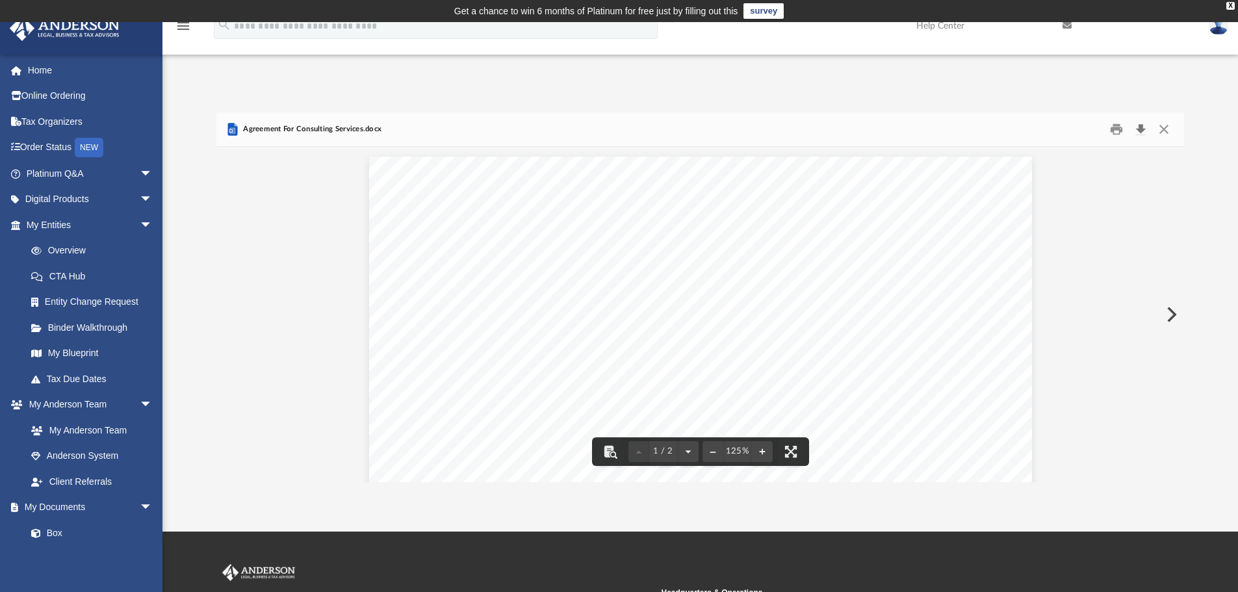
click at [1139, 124] on button "Download" at bounding box center [1139, 130] width 23 height 20
drag, startPoint x: 910, startPoint y: 171, endPoint x: 926, endPoint y: 165, distance: 17.3
click at [910, 171] on div "- 1 - AGREEMENT FOR CONSULTING SERVICES This agreement is entered into by and b…" at bounding box center [700, 586] width 663 height 858
click at [1165, 130] on button "Close" at bounding box center [1163, 130] width 23 height 20
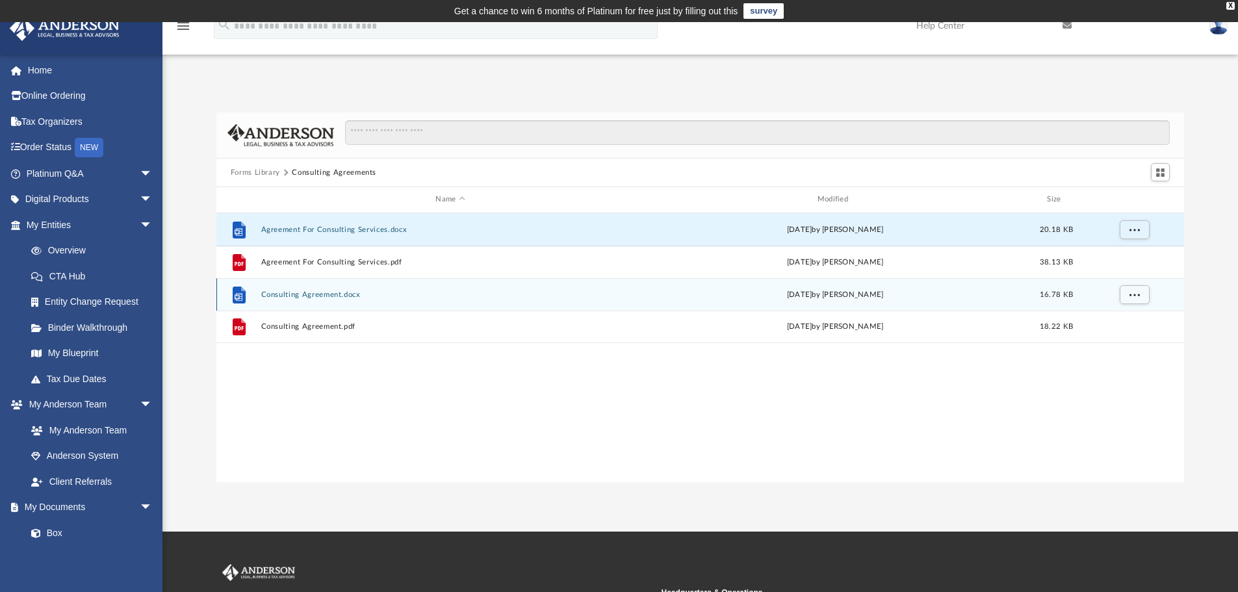
click at [316, 296] on button "Consulting Agreement.docx" at bounding box center [449, 294] width 379 height 8
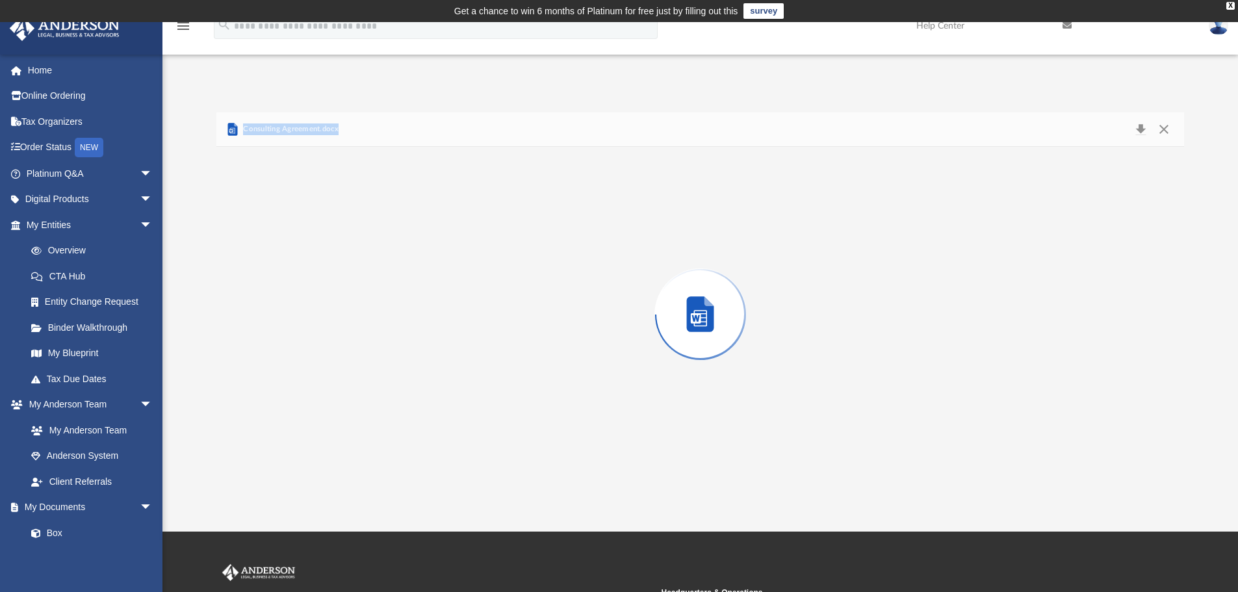
click at [316, 295] on div "Preview" at bounding box center [700, 314] width 968 height 335
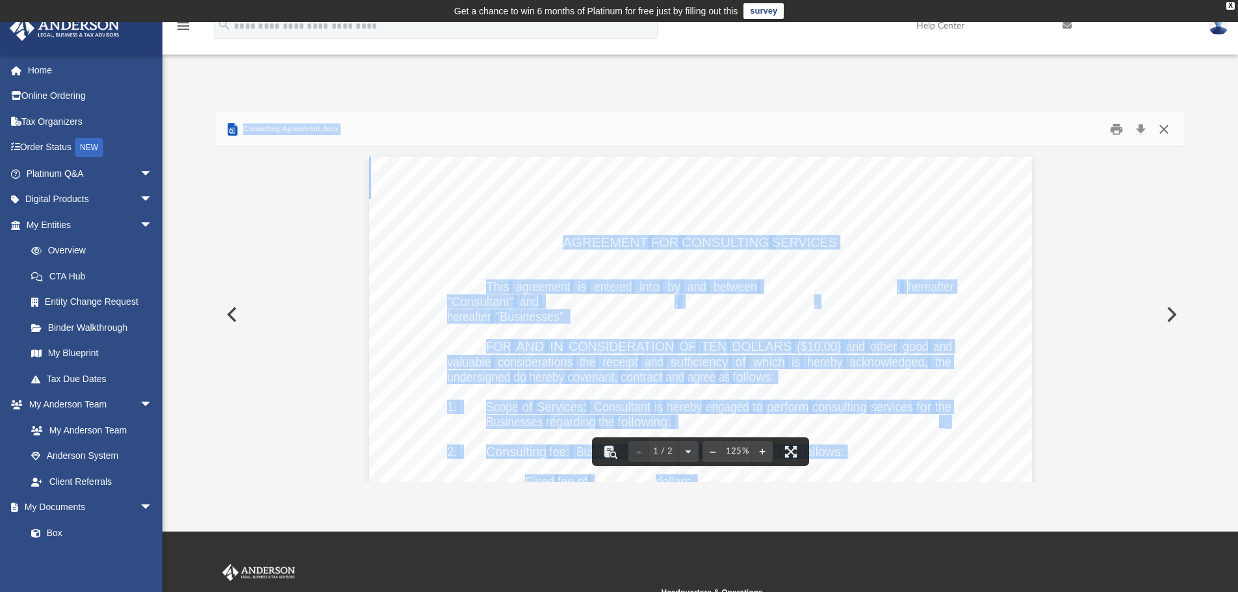
click at [1170, 132] on button "Close" at bounding box center [1163, 130] width 23 height 20
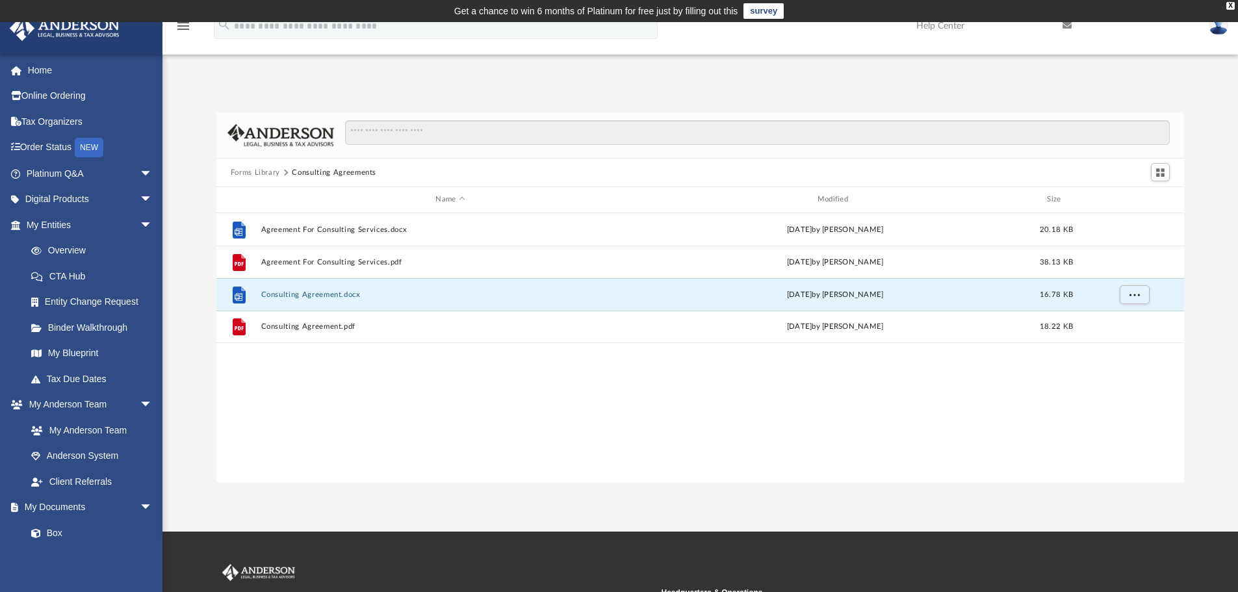
click at [261, 173] on button "Forms Library" at bounding box center [255, 173] width 49 height 12
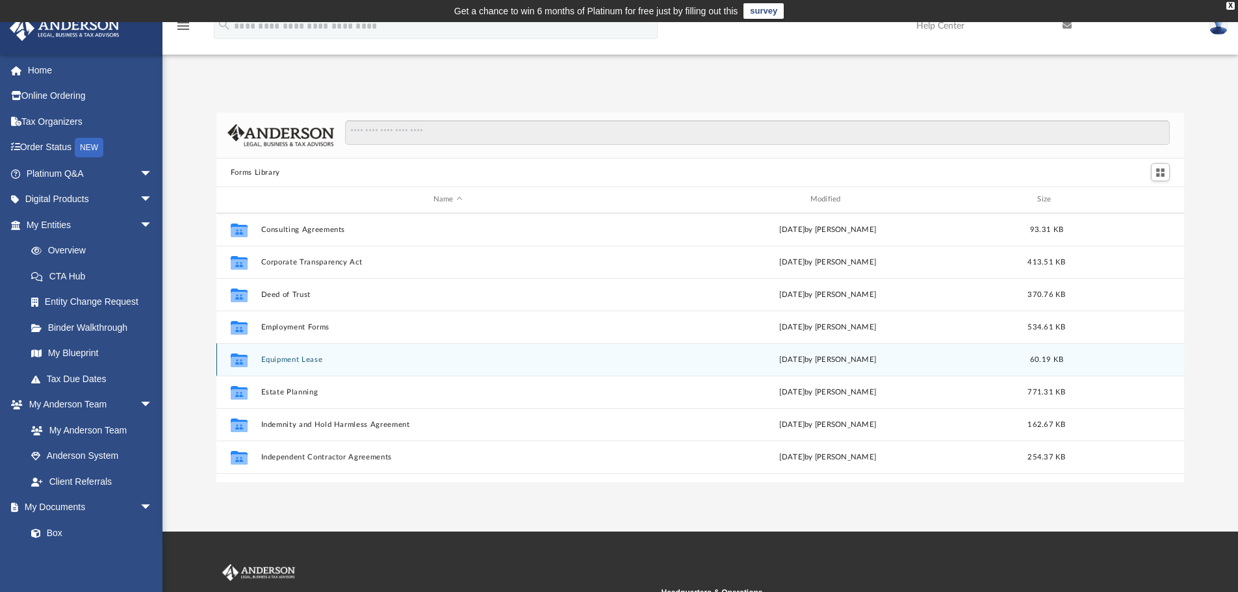
scroll to position [325, 0]
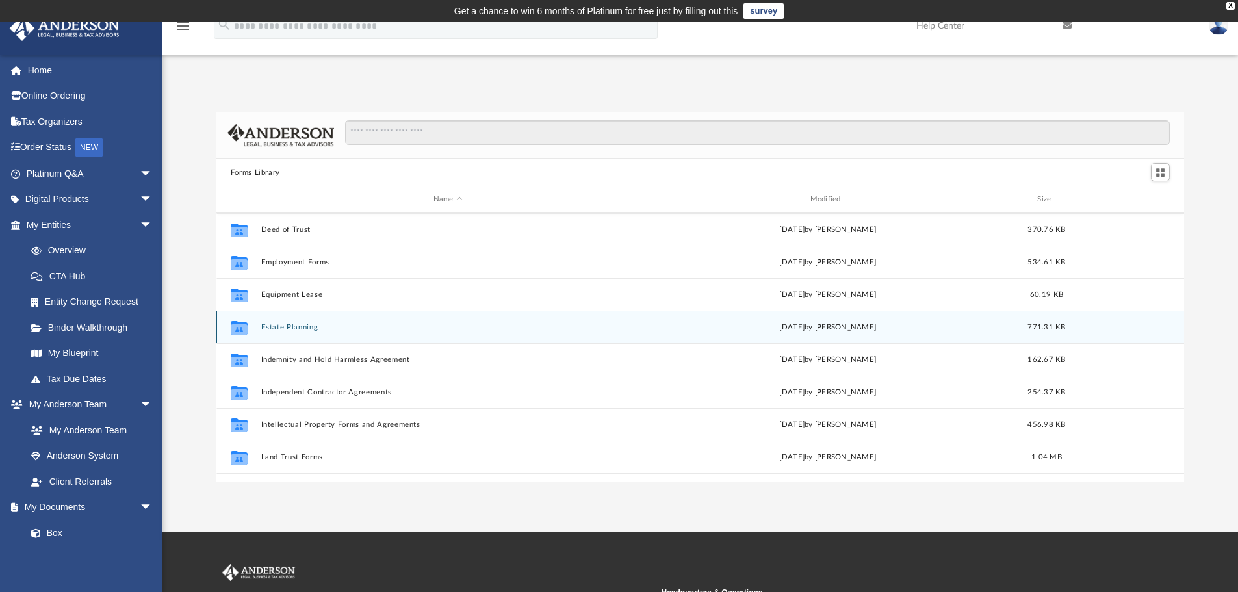
click at [268, 325] on button "Estate Planning" at bounding box center [447, 327] width 374 height 8
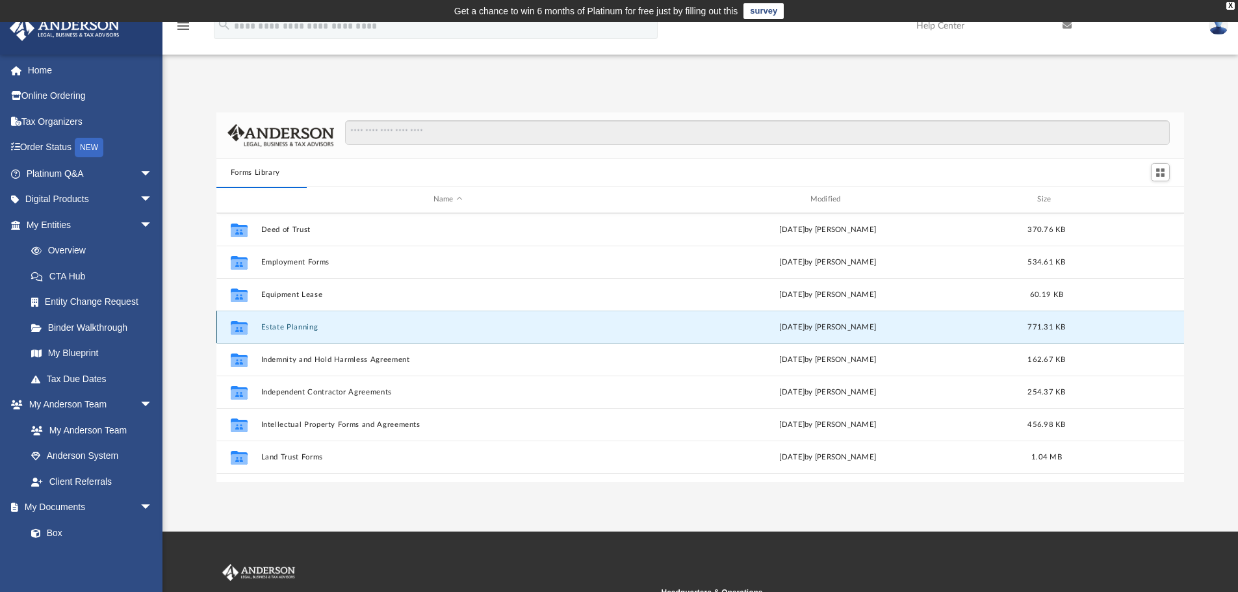
scroll to position [0, 0]
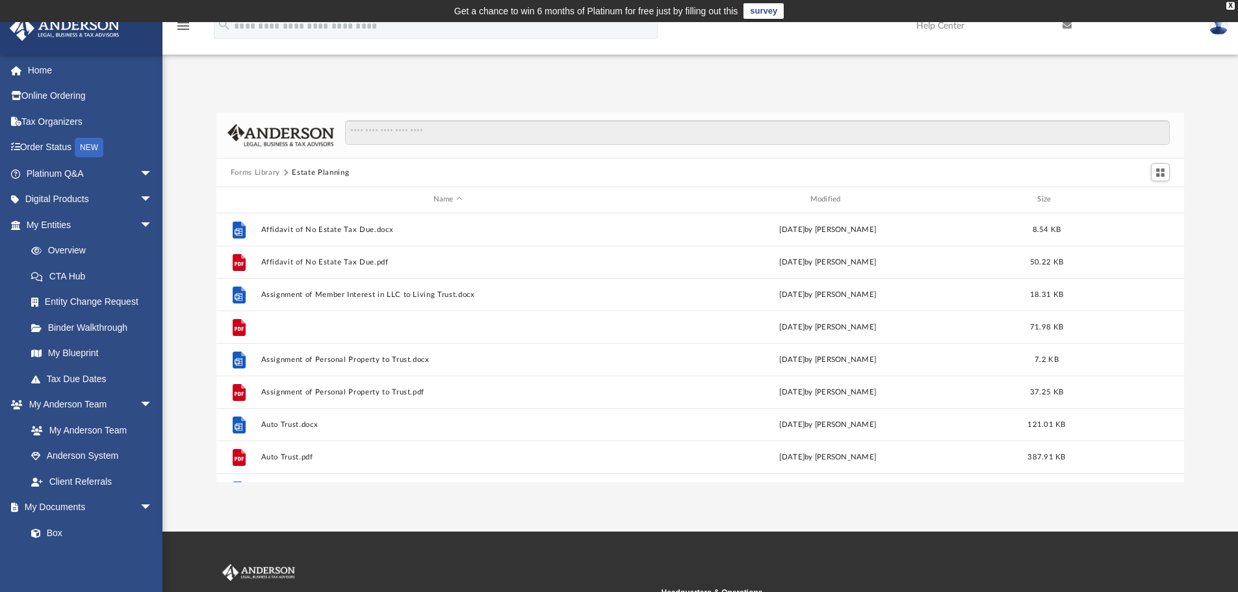
click at [267, 325] on button "Assignment of Member Interest in LLC to Living Trust.pdf" at bounding box center [447, 327] width 374 height 8
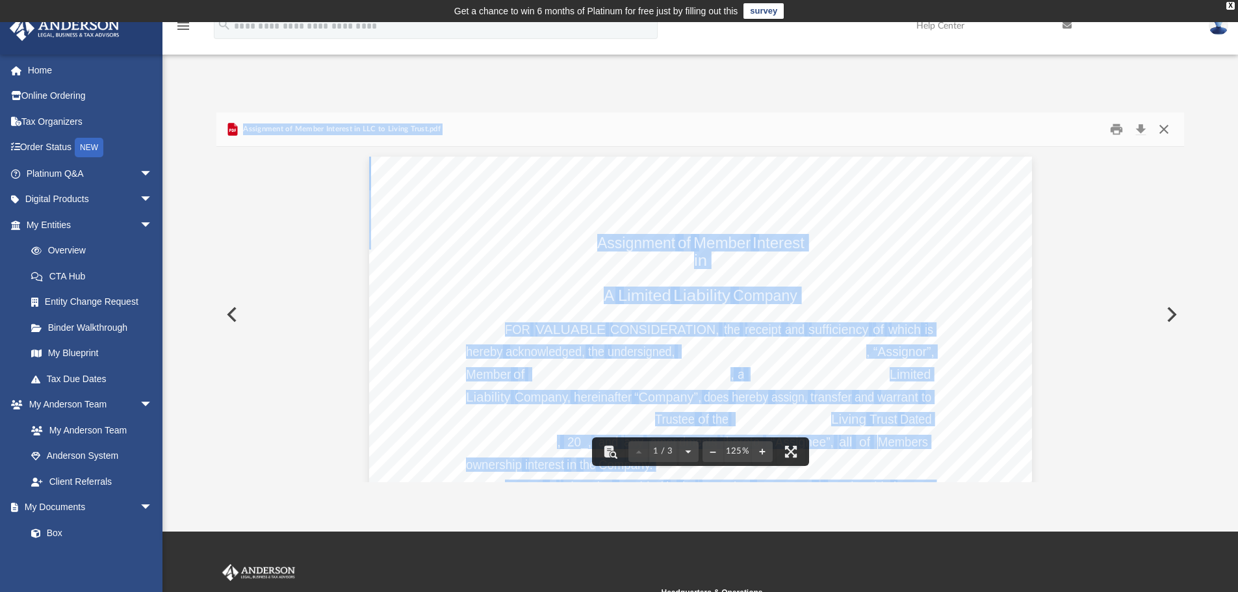
click at [1160, 127] on button "Close" at bounding box center [1163, 130] width 23 height 20
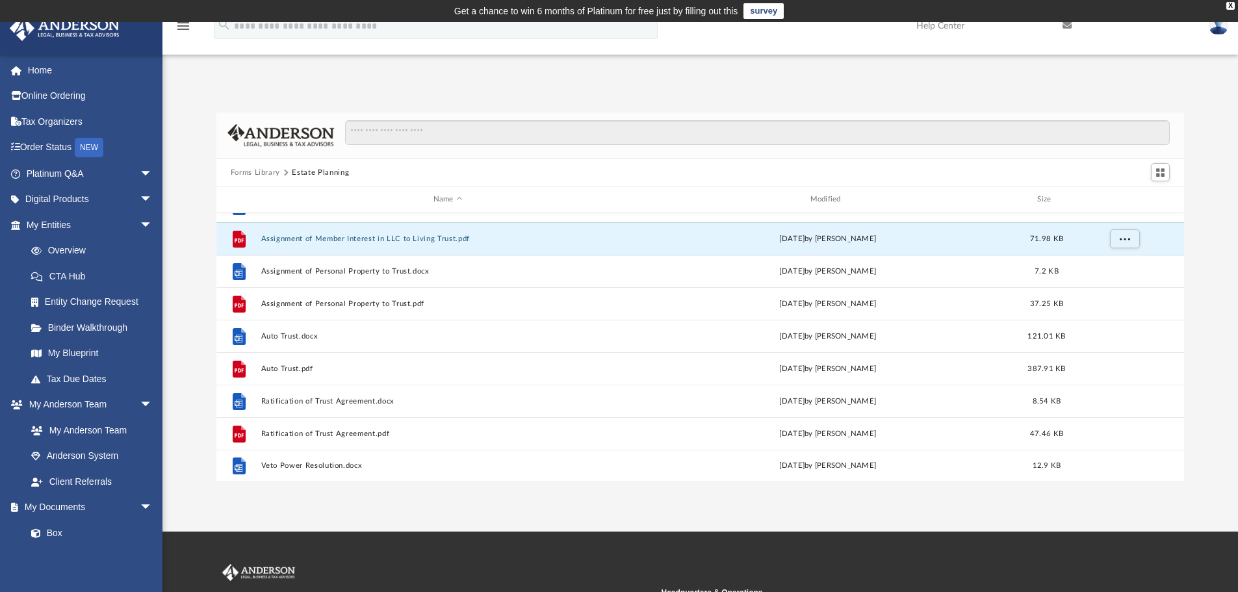
click at [250, 170] on button "Forms Library" at bounding box center [255, 173] width 49 height 12
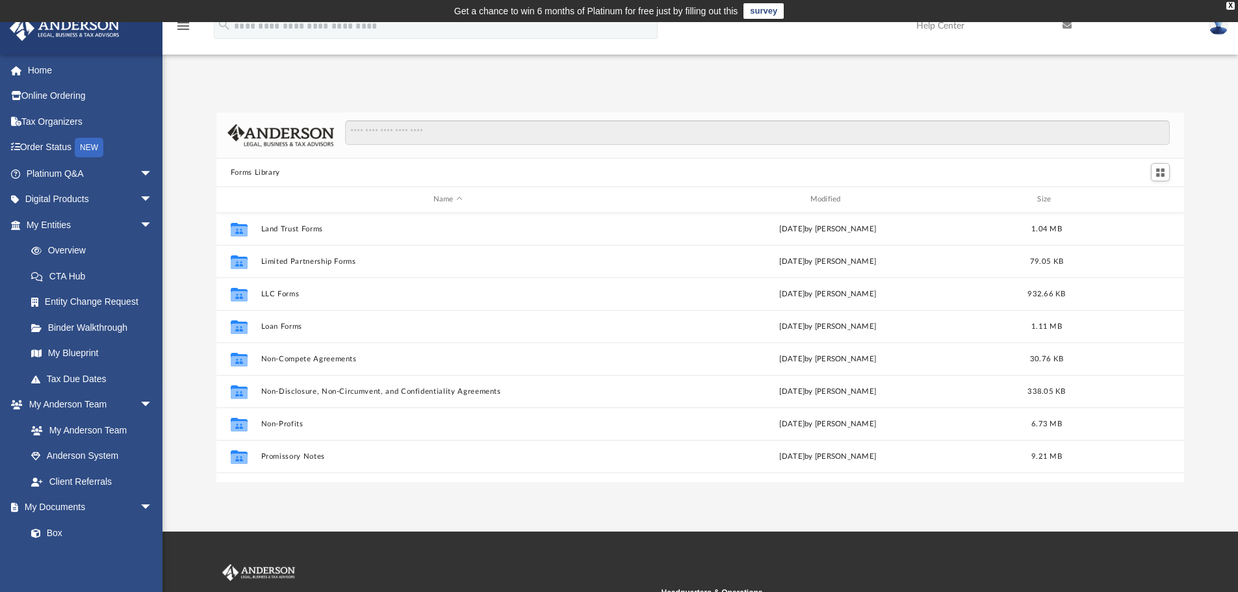
scroll to position [585, 0]
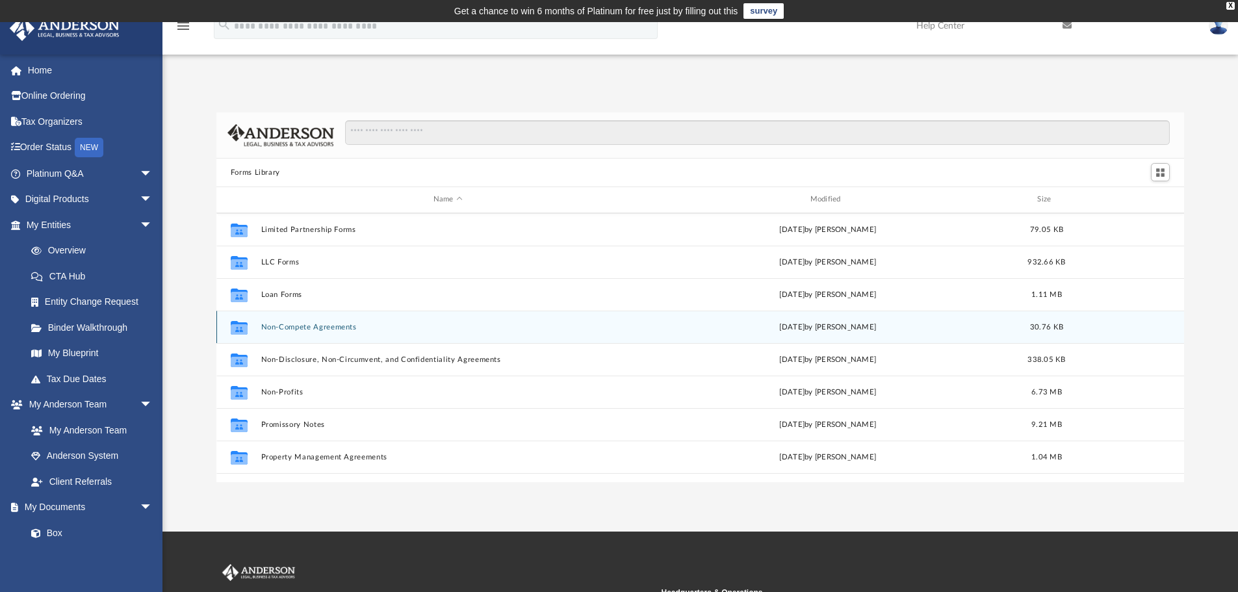
click at [298, 331] on button "Non-Compete Agreements" at bounding box center [447, 327] width 374 height 8
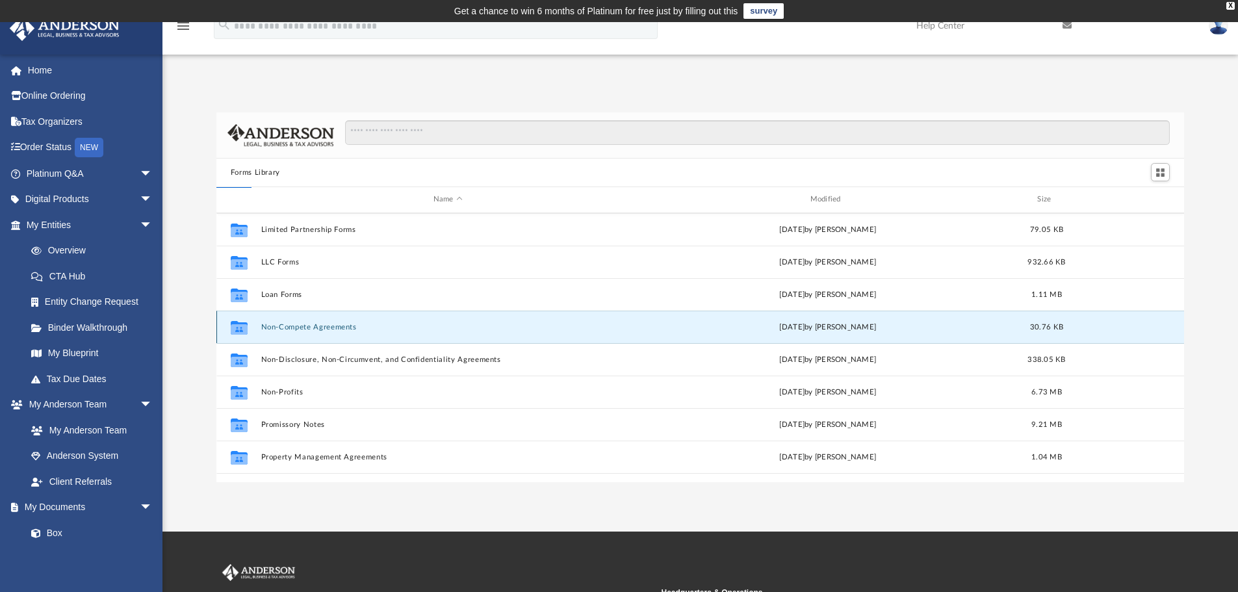
scroll to position [0, 0]
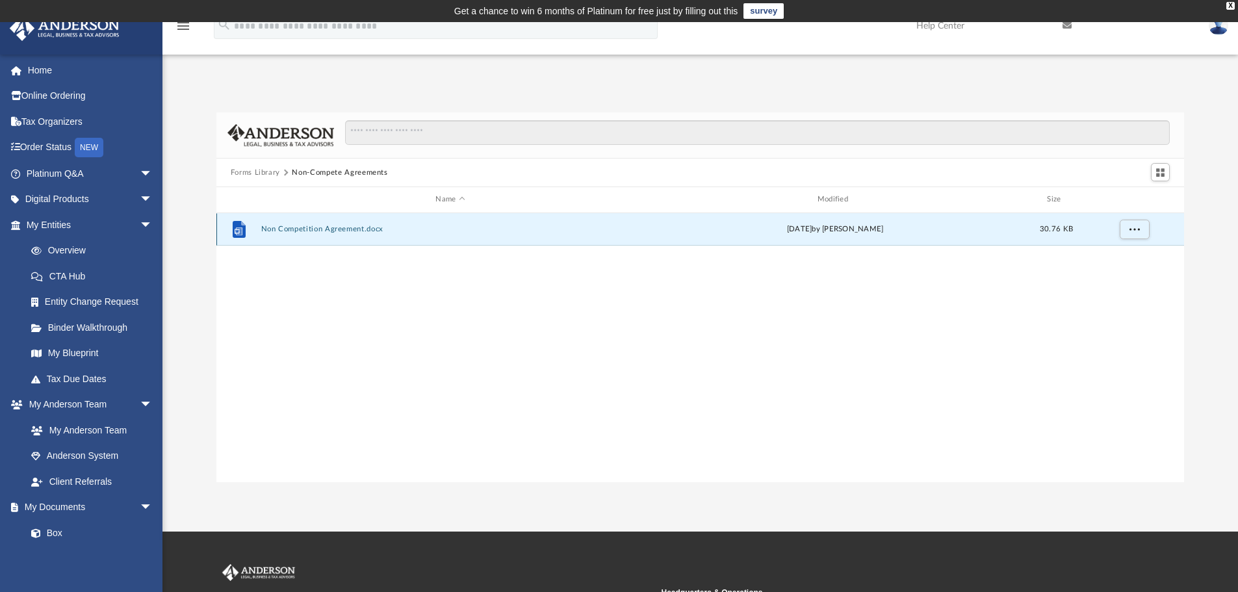
click at [309, 228] on button "Non Competition Agreement.docx" at bounding box center [449, 229] width 379 height 8
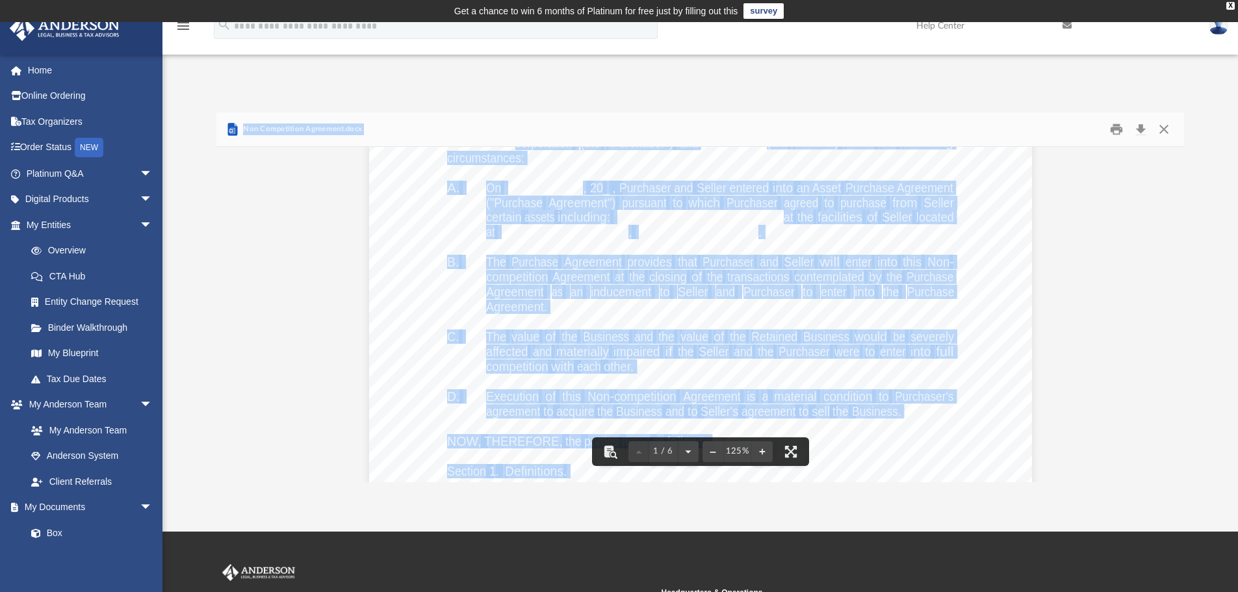
scroll to position [195, 0]
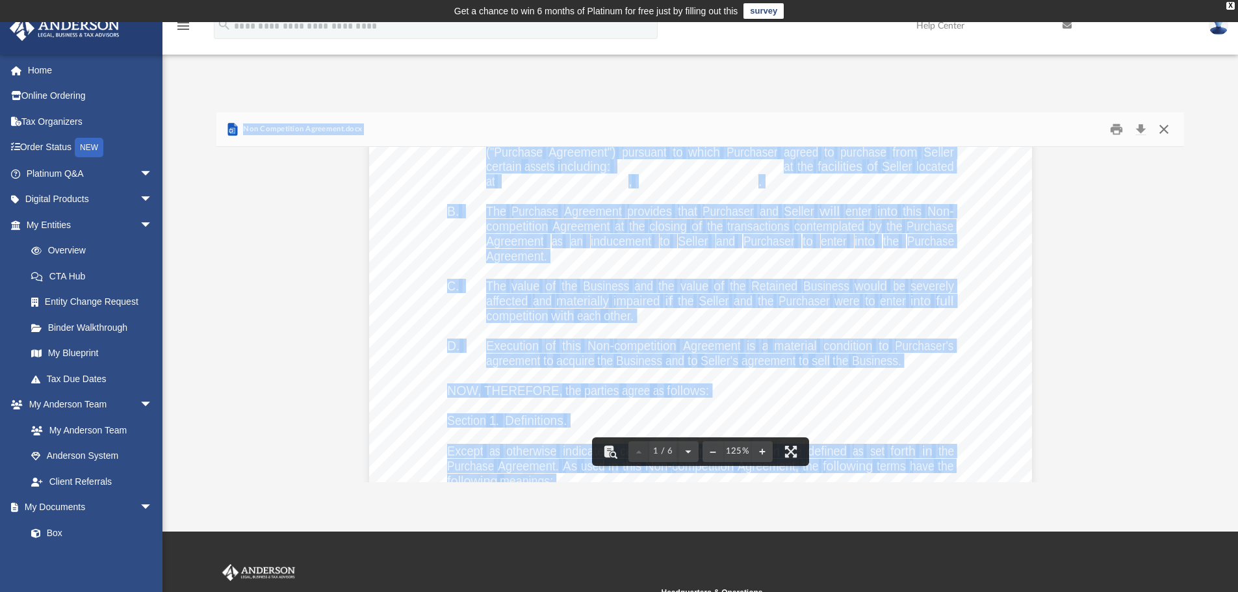
click at [1160, 129] on button "Close" at bounding box center [1163, 130] width 23 height 20
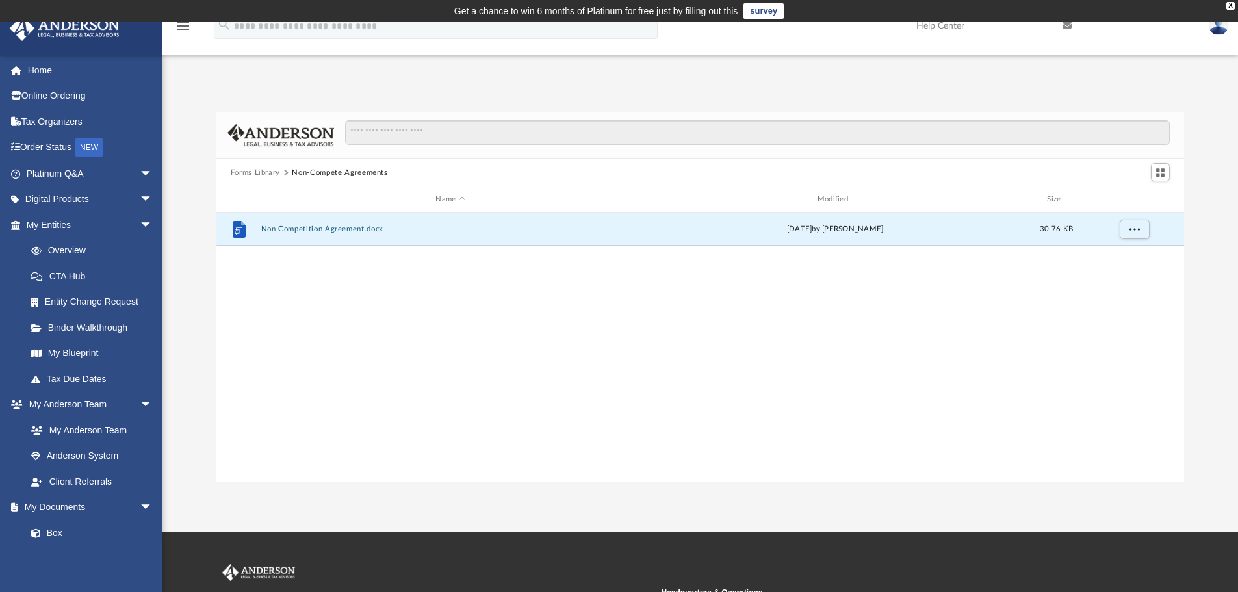
click at [254, 170] on button "Forms Library" at bounding box center [255, 173] width 49 height 12
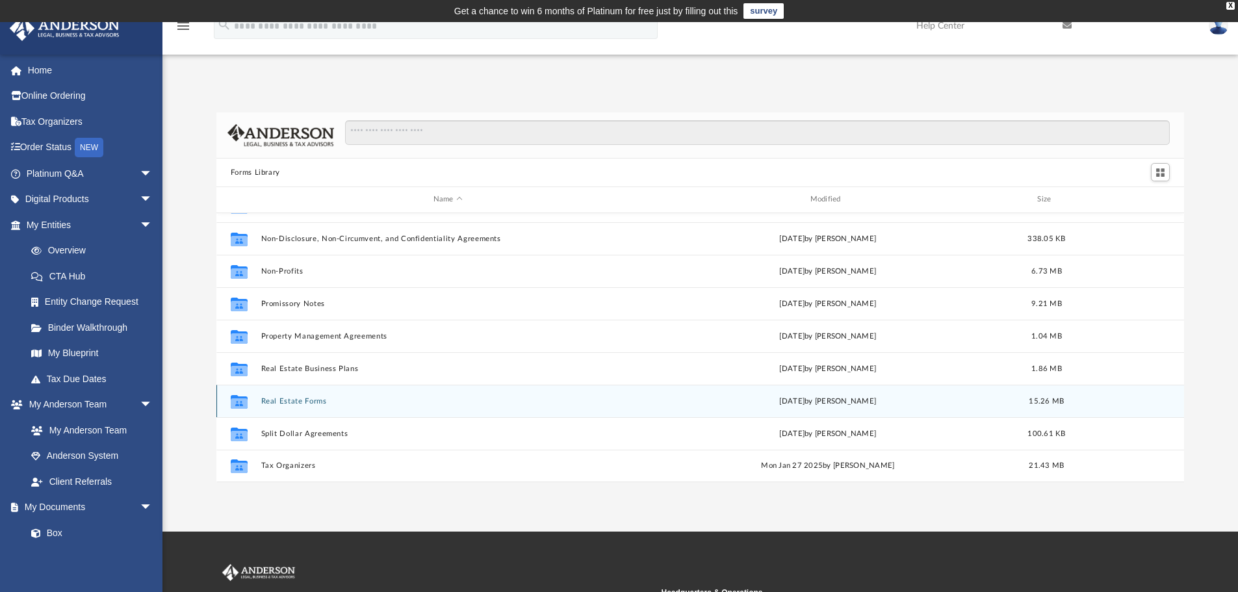
scroll to position [641, 0]
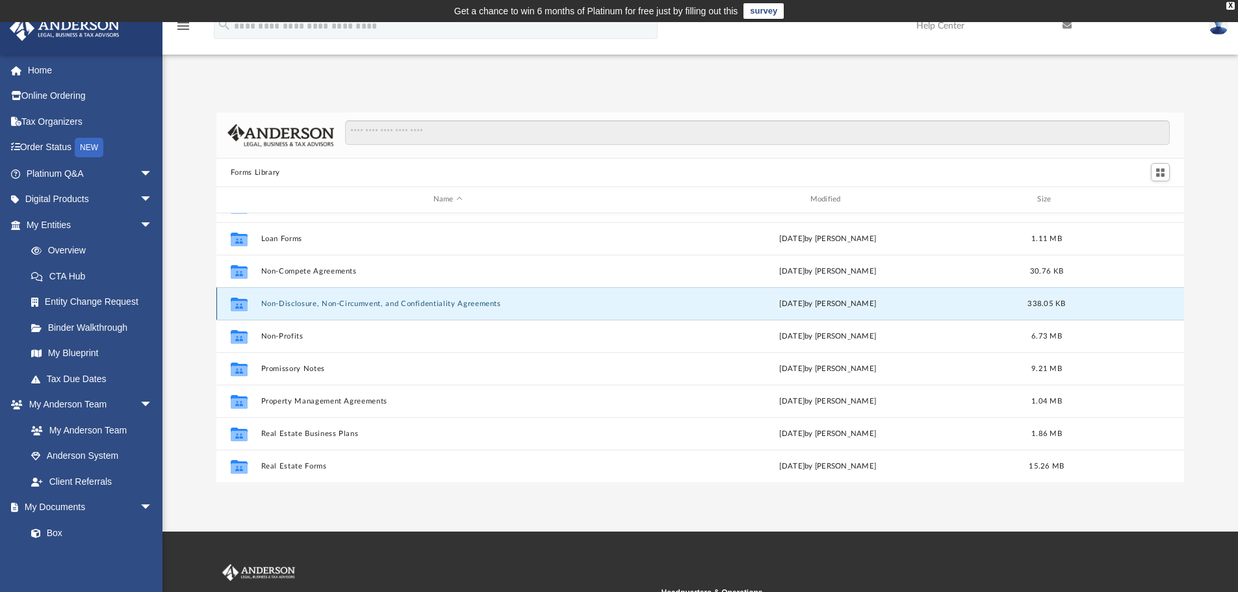
click at [325, 302] on button "Non-Disclosure, Non-Circumvent, and Confidentiality Agreements" at bounding box center [447, 303] width 374 height 8
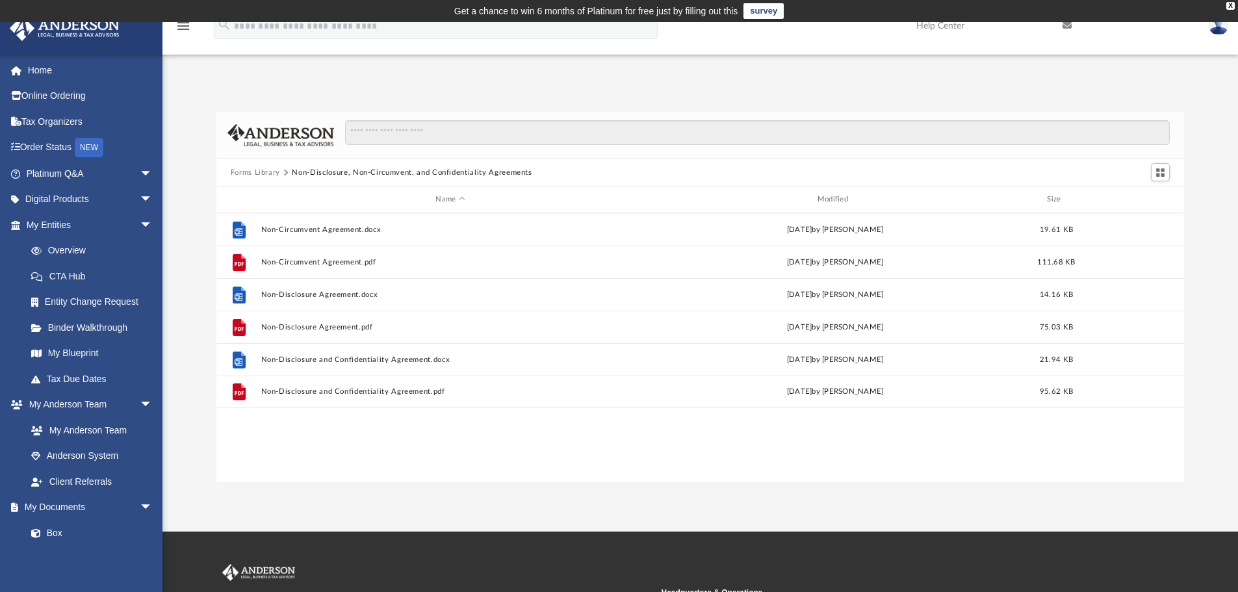
scroll to position [0, 0]
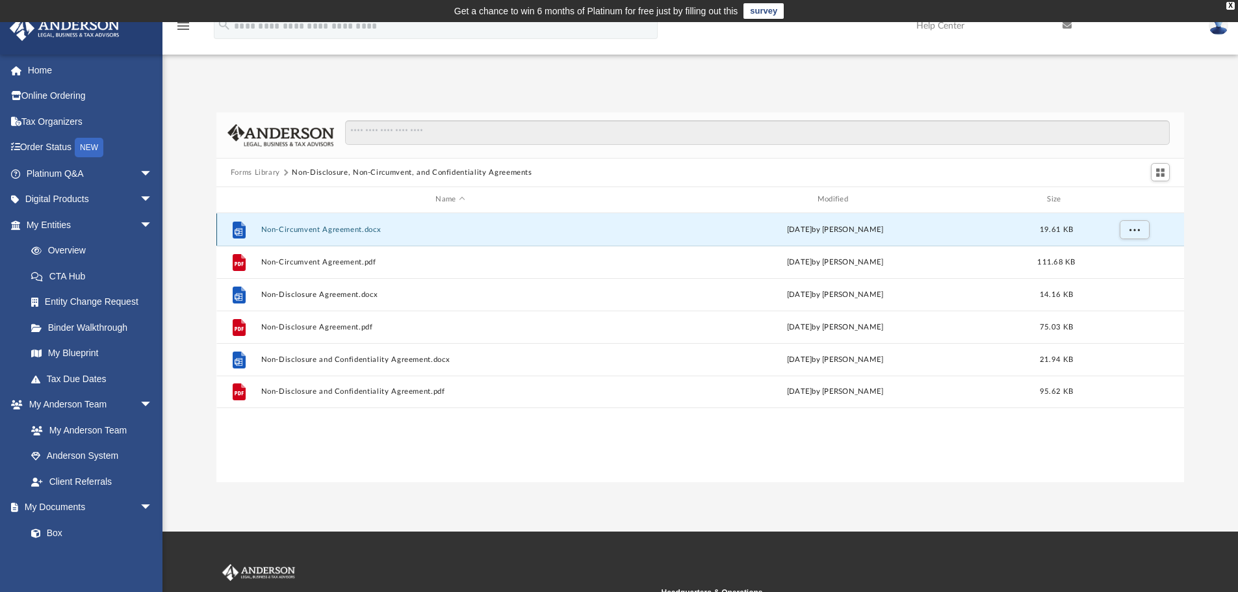
click at [340, 232] on button "Non-Circumvent Agreement.docx" at bounding box center [449, 229] width 379 height 8
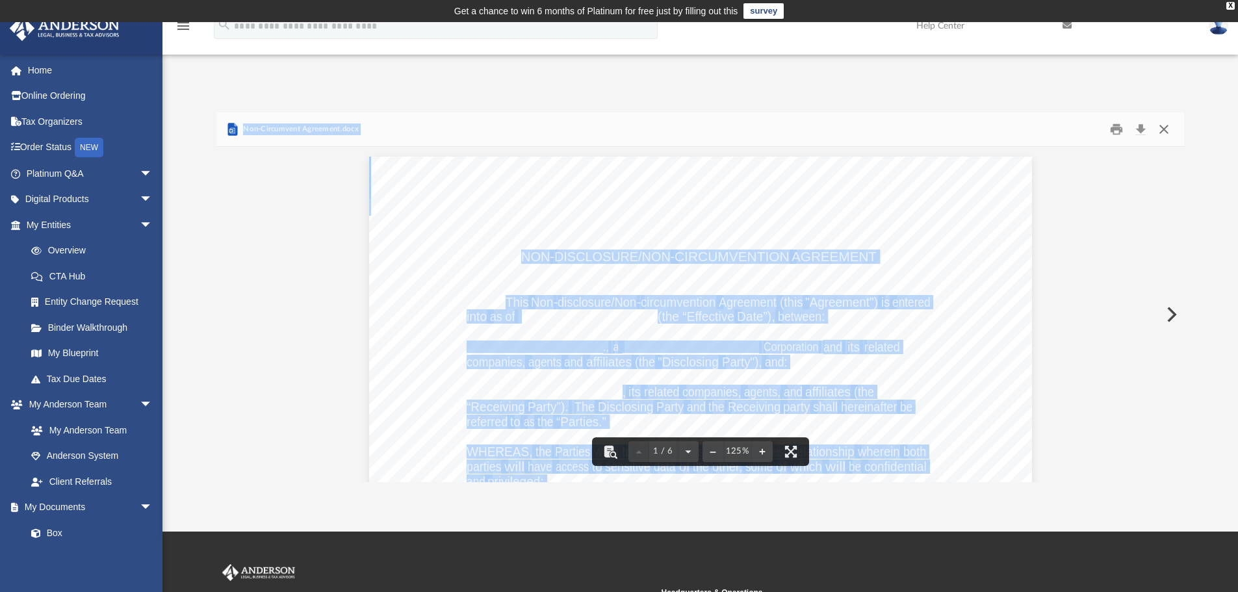
click at [1165, 123] on button "Close" at bounding box center [1163, 130] width 23 height 20
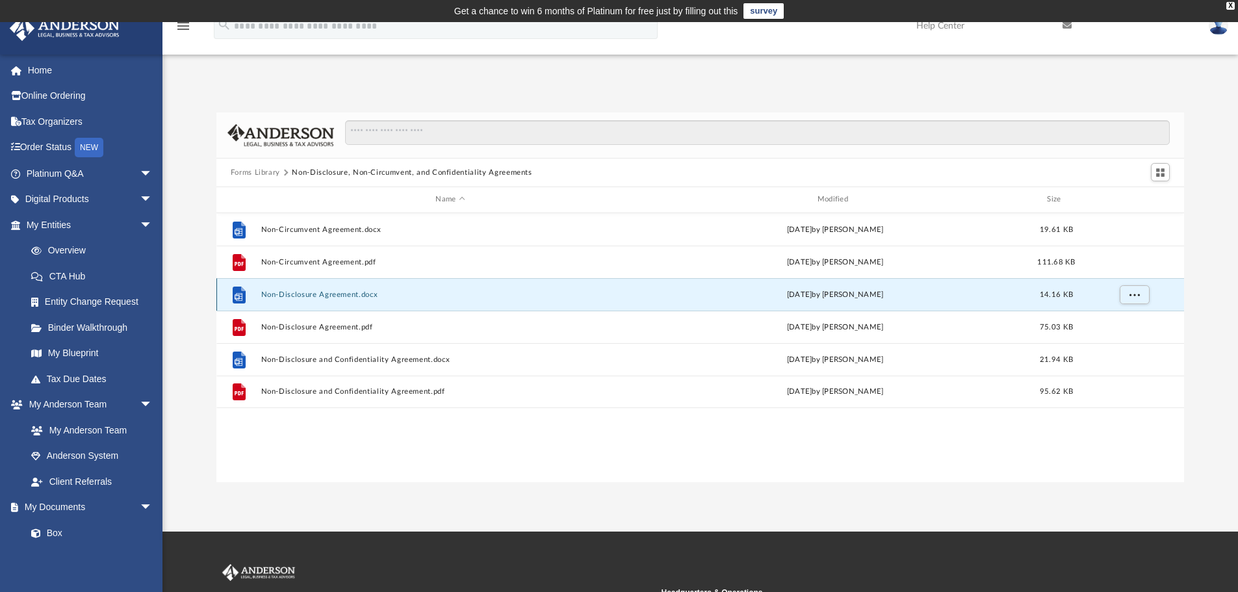
click at [294, 294] on button "Non-Disclosure Agreement.docx" at bounding box center [449, 294] width 379 height 8
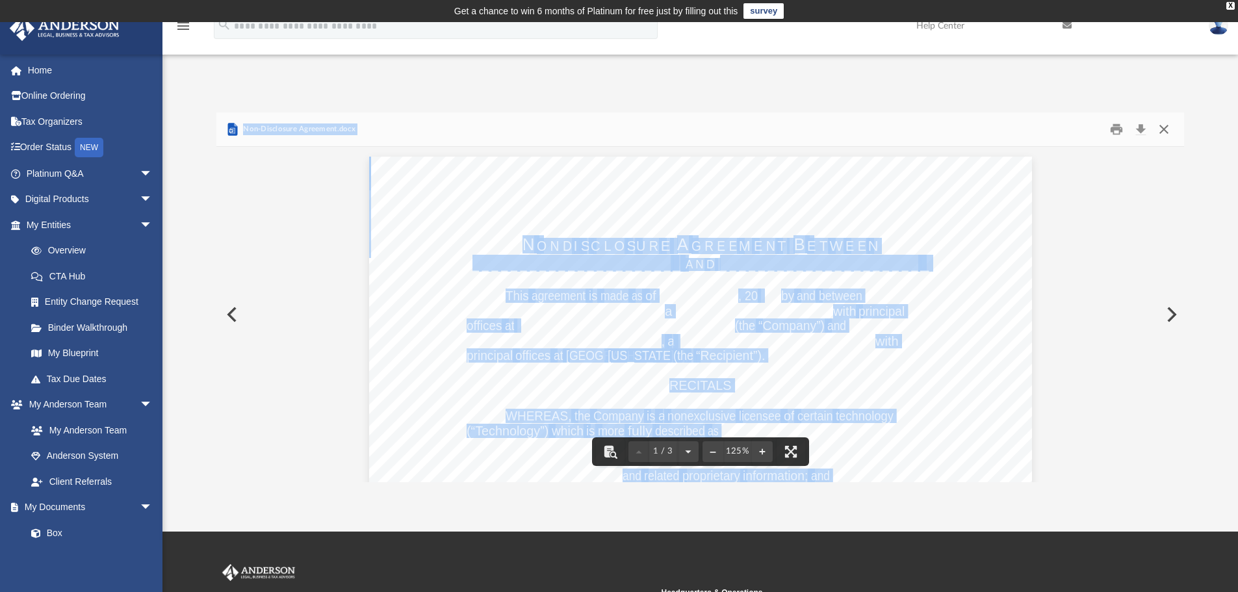
click at [1165, 127] on button "Close" at bounding box center [1163, 130] width 23 height 20
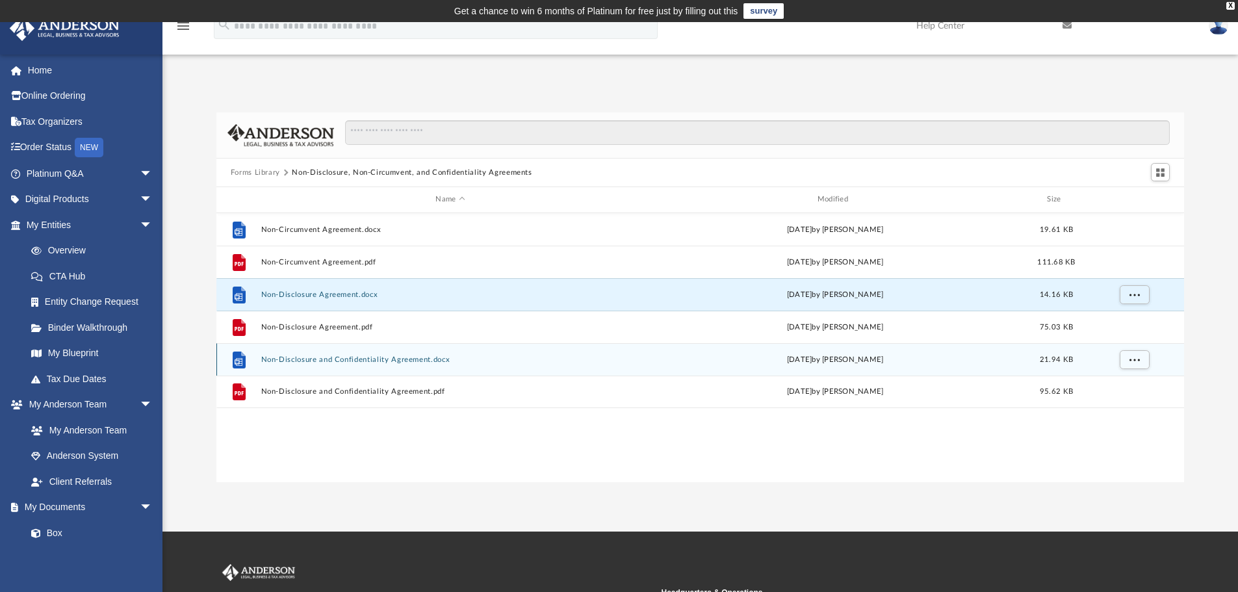
click at [289, 365] on div "File Non-Disclosure and Confidentiality Agreement.docx Wed Oct 5 2022 by Mary A…" at bounding box center [700, 359] width 968 height 32
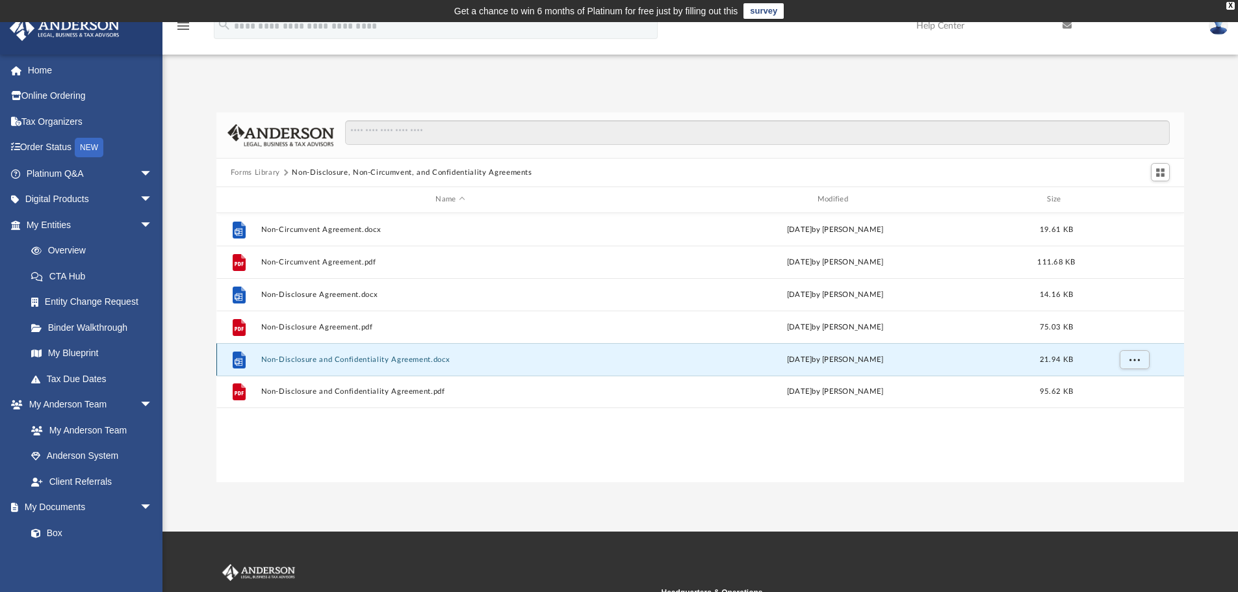
click at [286, 360] on button "Non-Disclosure and Confidentiality Agreement.docx" at bounding box center [449, 359] width 379 height 8
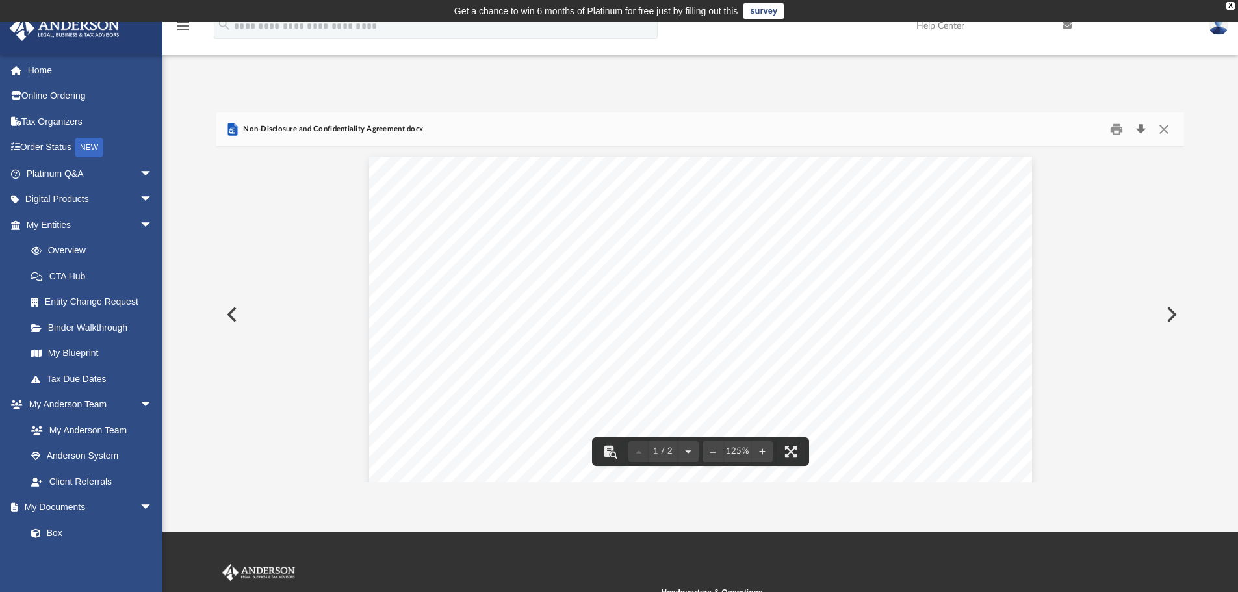
click at [1142, 126] on button "Download" at bounding box center [1139, 130] width 23 height 20
click at [51, 71] on link "Home" at bounding box center [90, 70] width 163 height 26
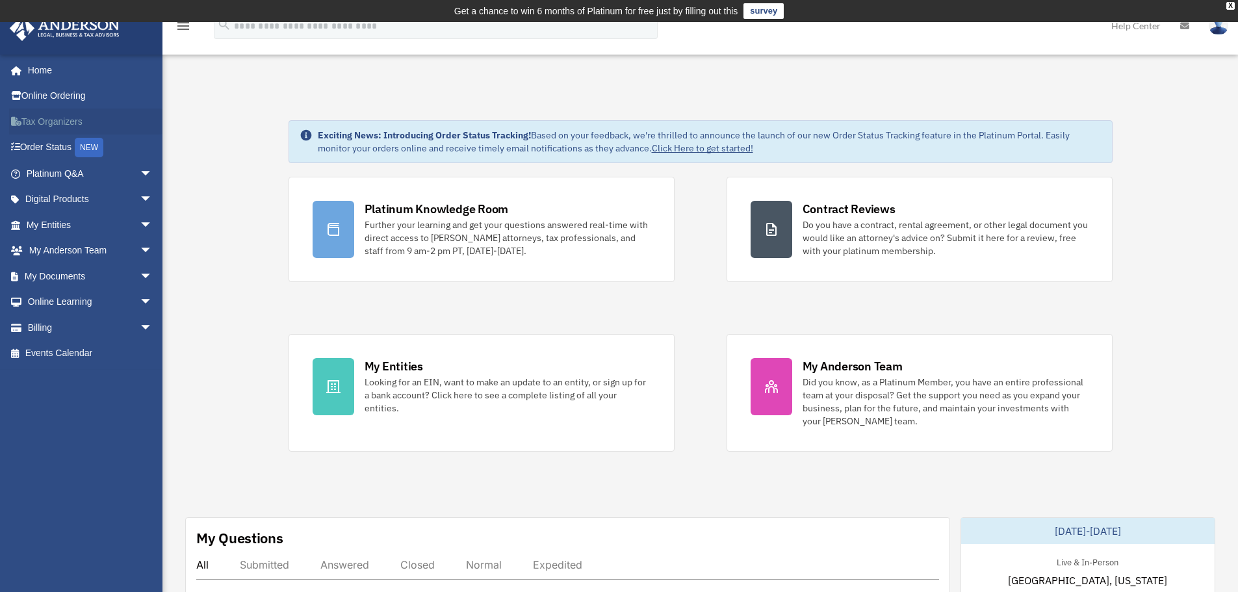
click at [38, 119] on link "Tax Organizers" at bounding box center [90, 121] width 163 height 26
